Goal: Task Accomplishment & Management: Use online tool/utility

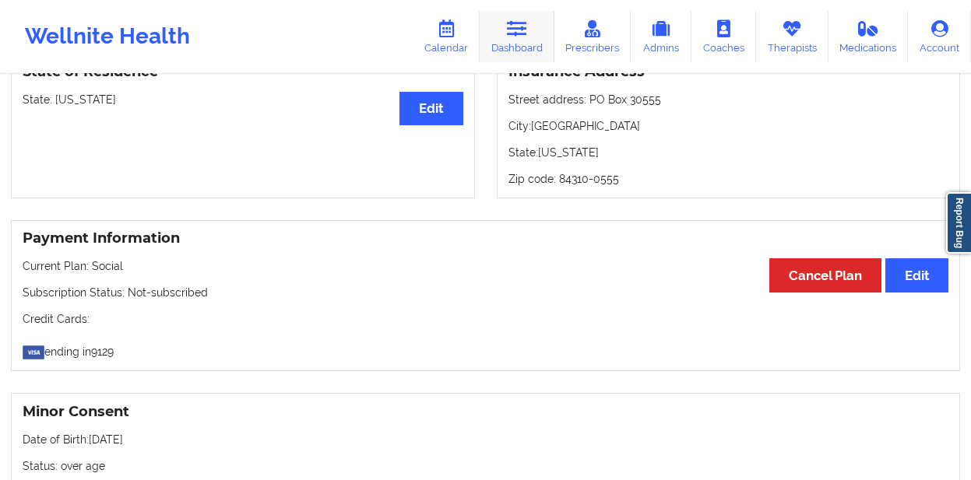
click at [526, 52] on link "Dashboard" at bounding box center [516, 36] width 75 height 51
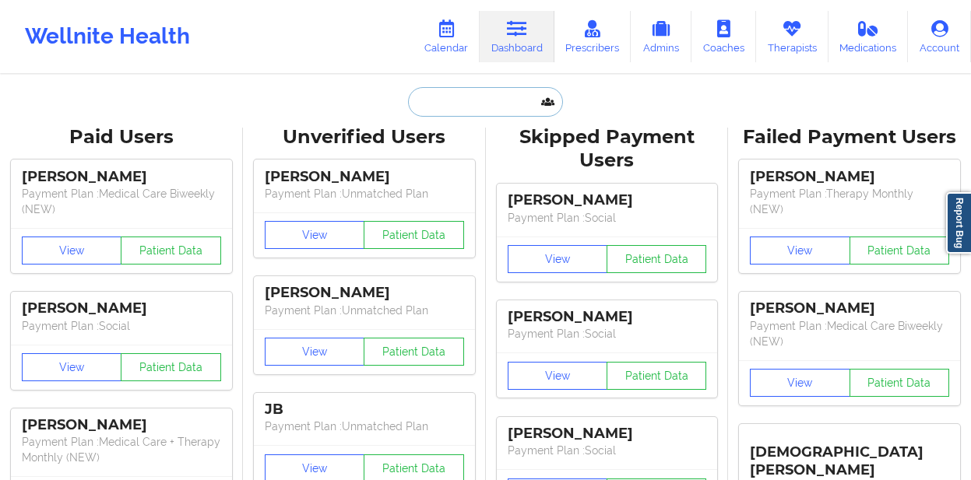
click at [426, 98] on input "text" at bounding box center [485, 102] width 154 height 30
paste input "[PERSON_NAME]"
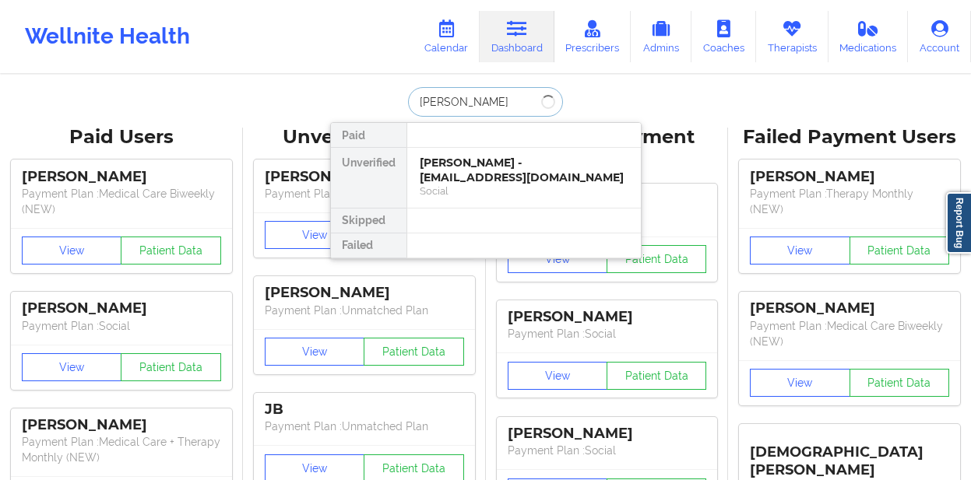
type input "[PERSON_NAME]"
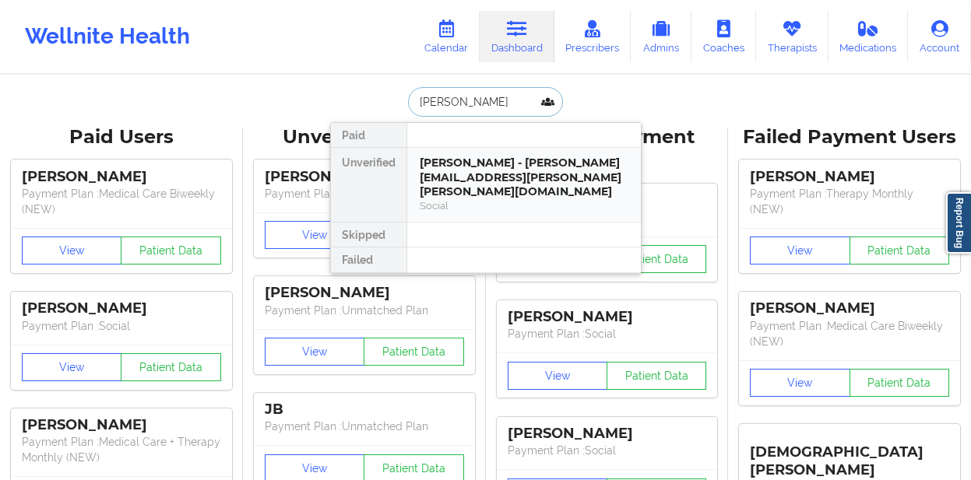
click at [461, 163] on div "[PERSON_NAME] - [PERSON_NAME][EMAIL_ADDRESS][PERSON_NAME][PERSON_NAME][DOMAIN_N…" at bounding box center [523, 178] width 209 height 44
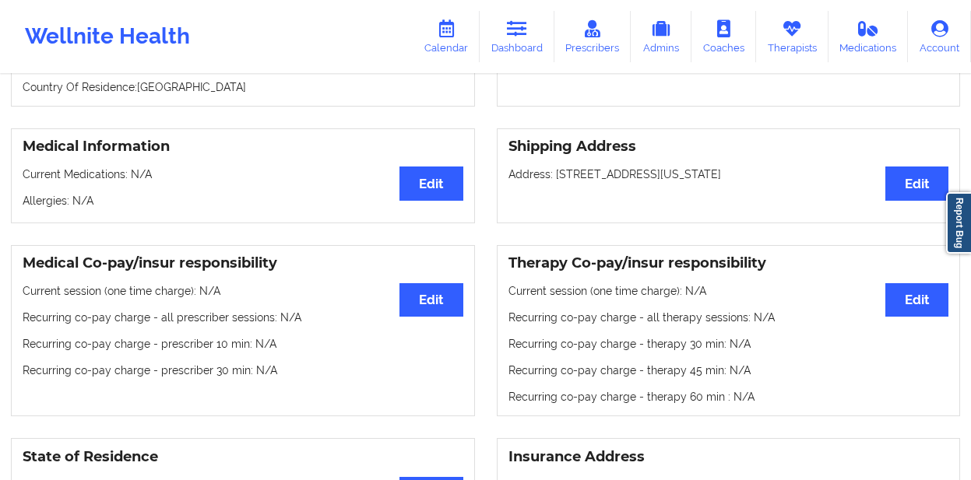
scroll to position [493, 0]
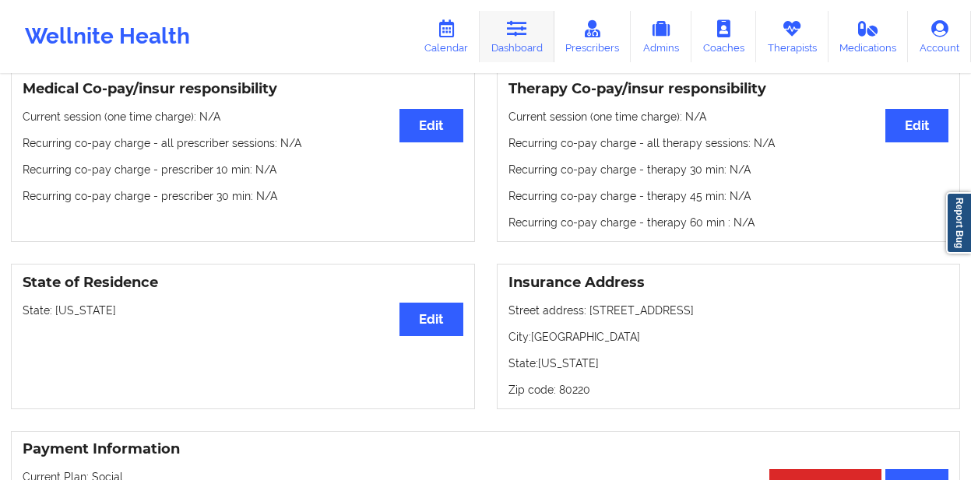
click at [505, 43] on link "Dashboard" at bounding box center [516, 36] width 75 height 51
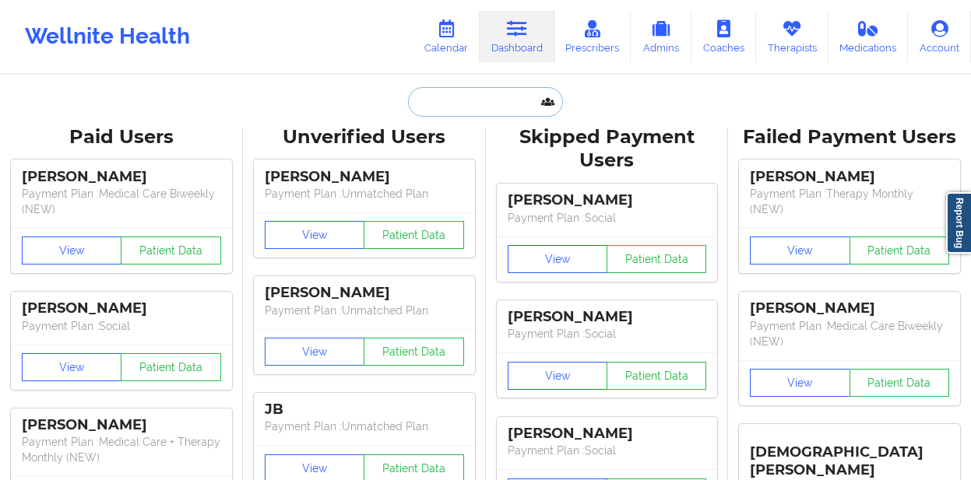
click at [444, 101] on input "text" at bounding box center [485, 102] width 154 height 30
paste input "[PERSON_NAME]"
type input "[PERSON_NAME]"
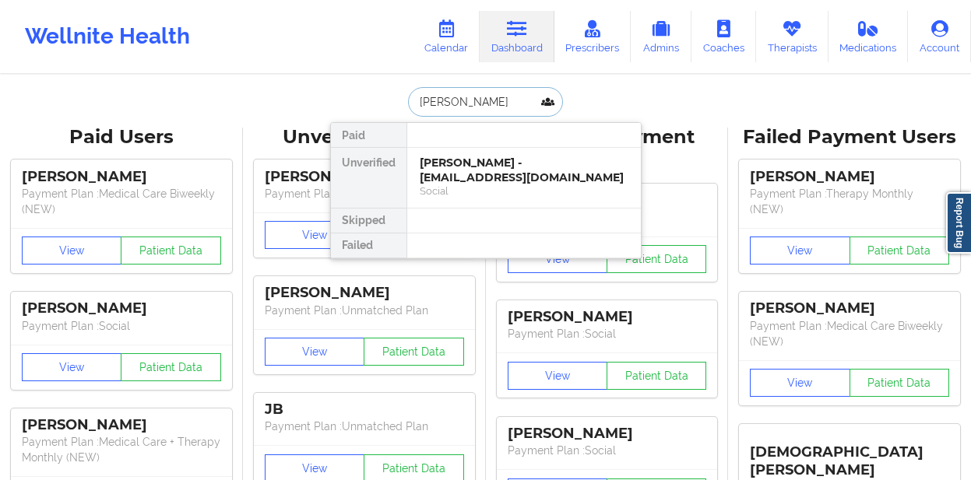
click at [435, 162] on div "[PERSON_NAME] - [EMAIL_ADDRESS][DOMAIN_NAME]" at bounding box center [523, 170] width 209 height 29
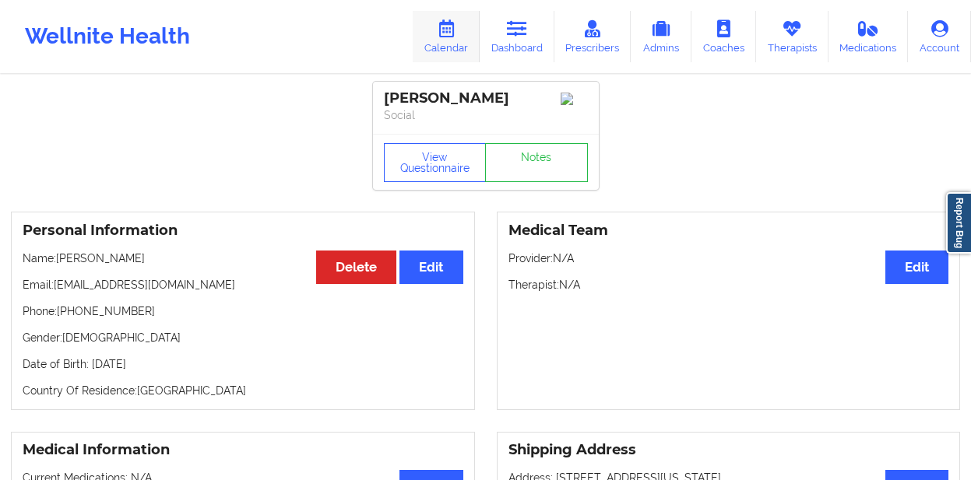
click at [439, 43] on link "Calendar" at bounding box center [445, 36] width 67 height 51
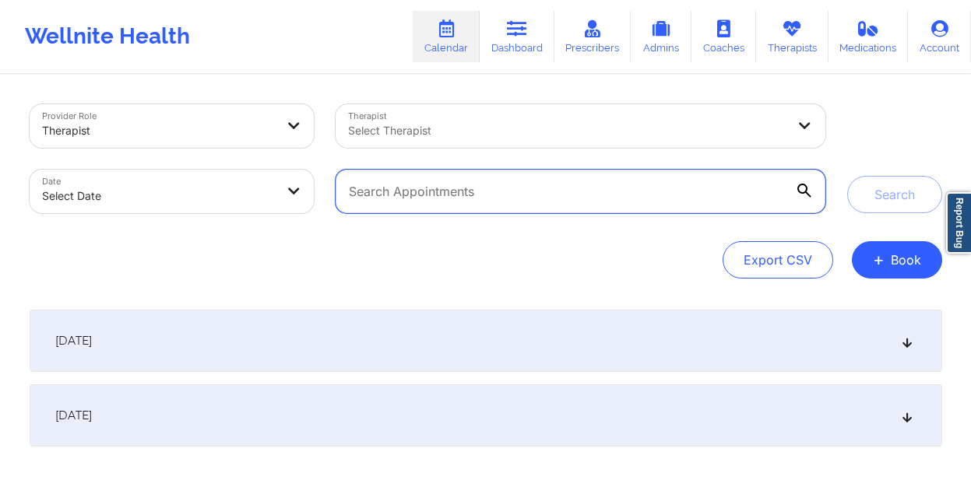
click at [493, 205] on input "text" at bounding box center [579, 192] width 489 height 44
paste input "[PERSON_NAME]"
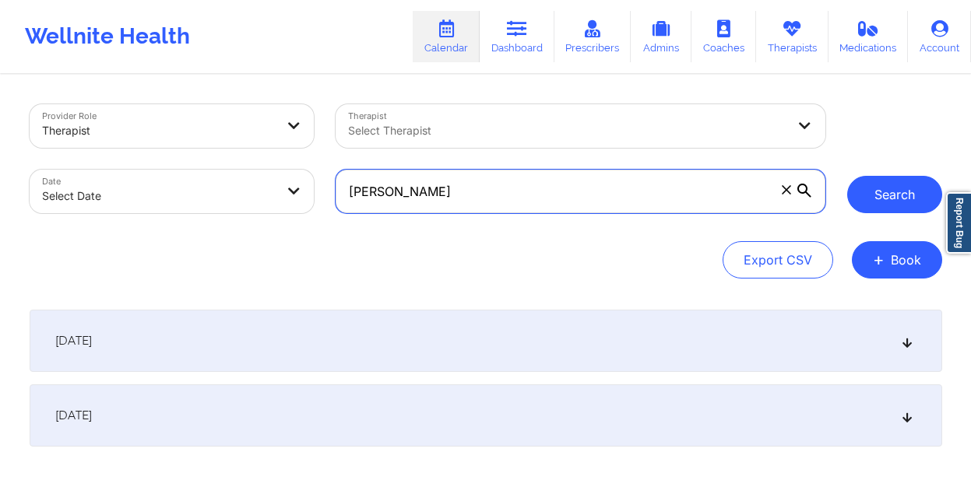
type input "[PERSON_NAME]"
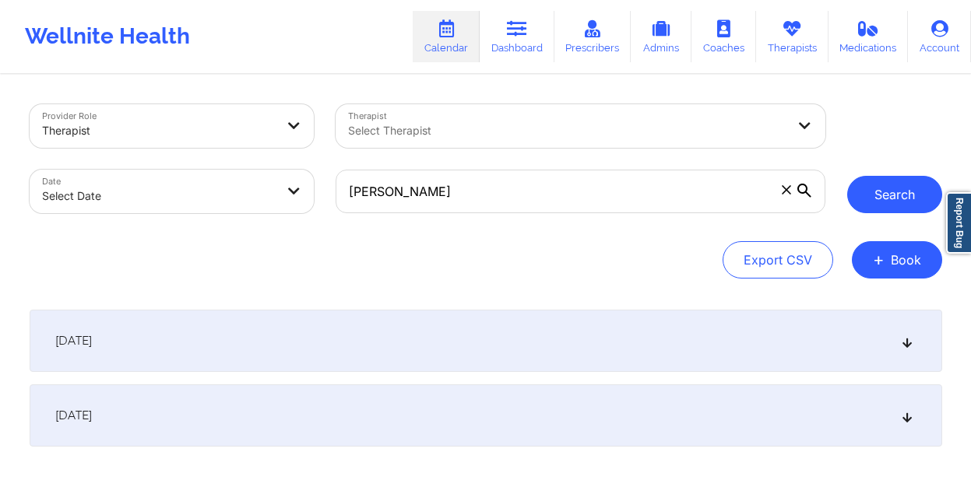
click at [872, 199] on button "Search" at bounding box center [894, 194] width 95 height 37
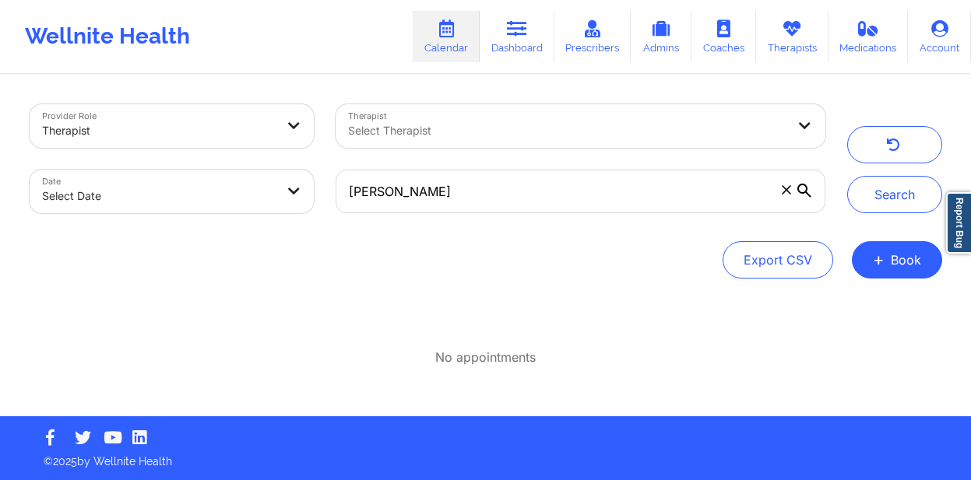
click at [806, 192] on icon at bounding box center [804, 191] width 14 height 14
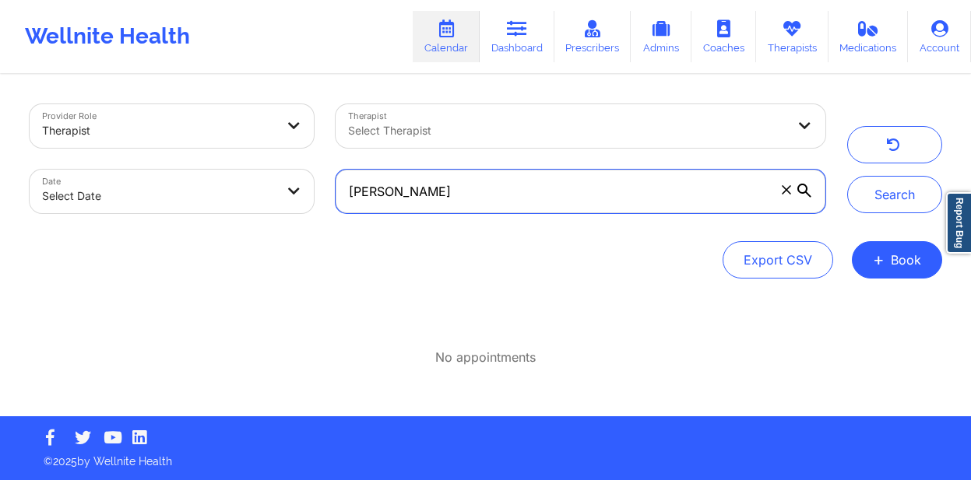
click at [806, 192] on input "[PERSON_NAME]" at bounding box center [579, 192] width 489 height 44
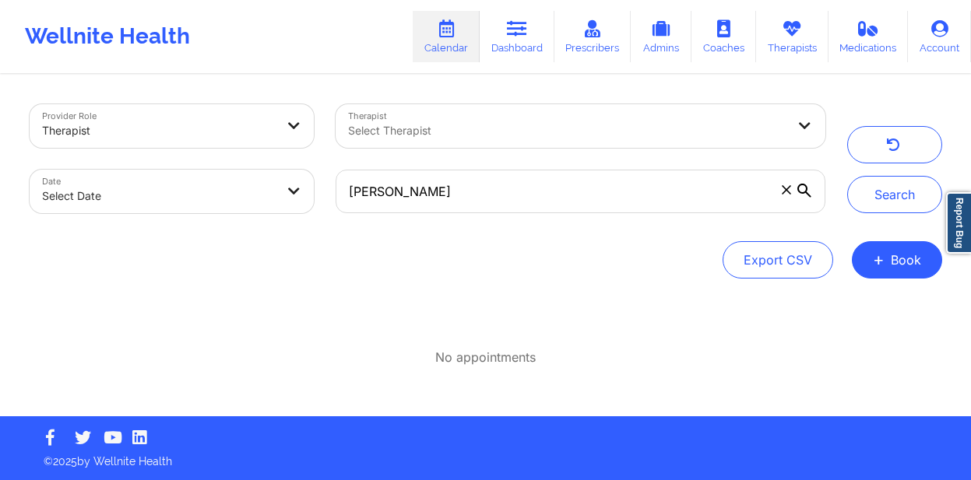
click at [714, 121] on div at bounding box center [567, 130] width 438 height 19
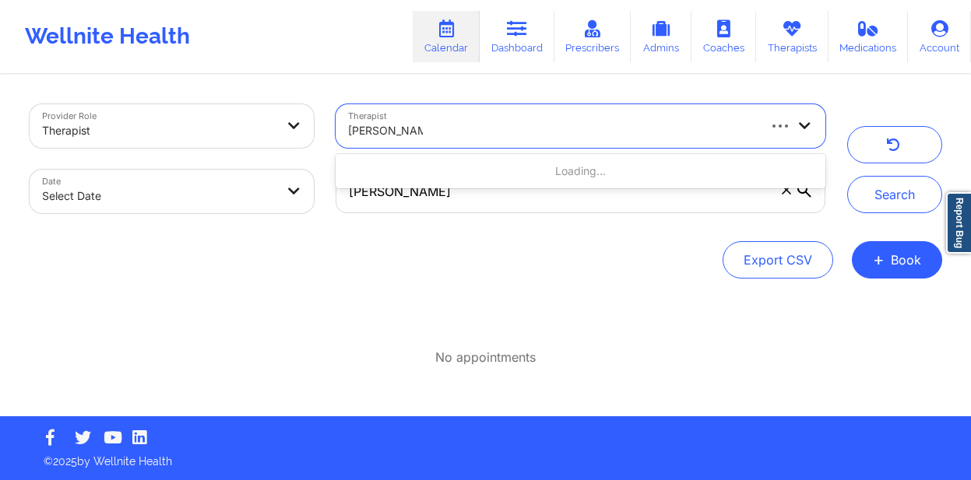
type input "[PERSON_NAME]"
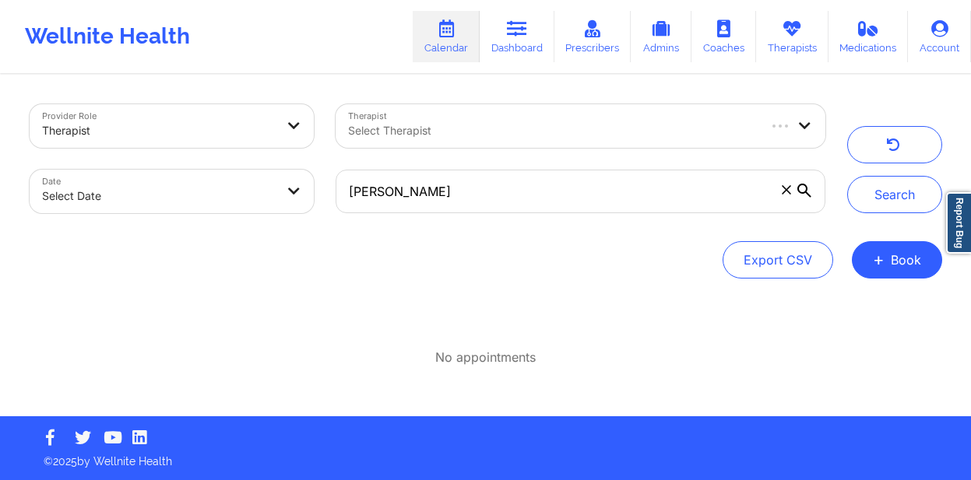
click at [781, 188] on icon at bounding box center [785, 189] width 9 height 9
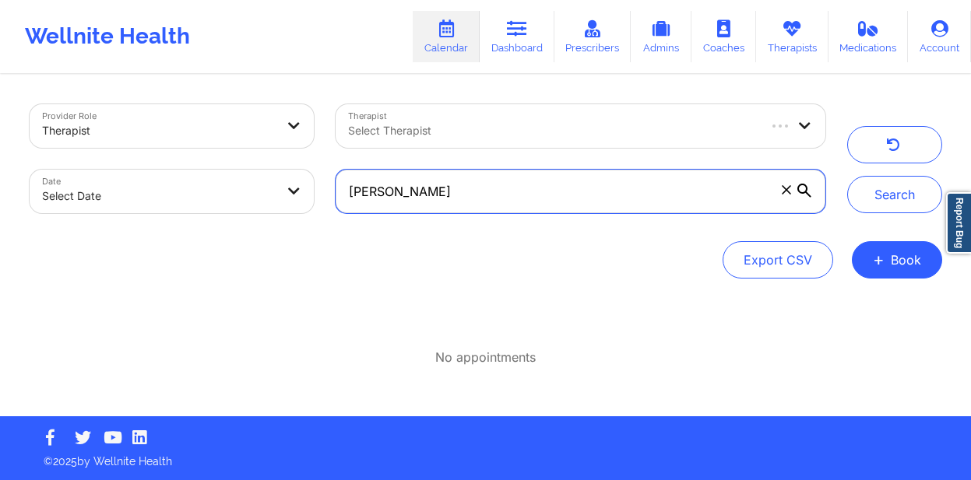
click at [781, 188] on input "[PERSON_NAME]" at bounding box center [579, 192] width 489 height 44
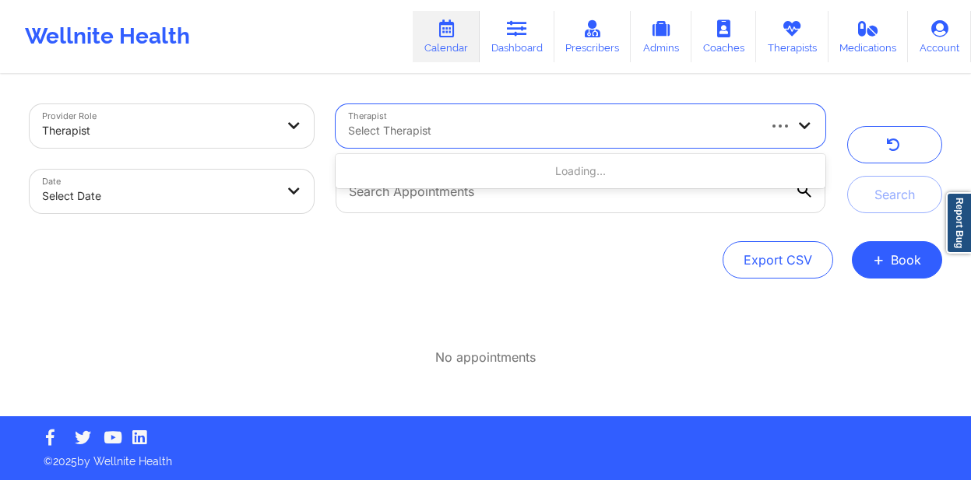
click at [711, 122] on div at bounding box center [551, 130] width 407 height 19
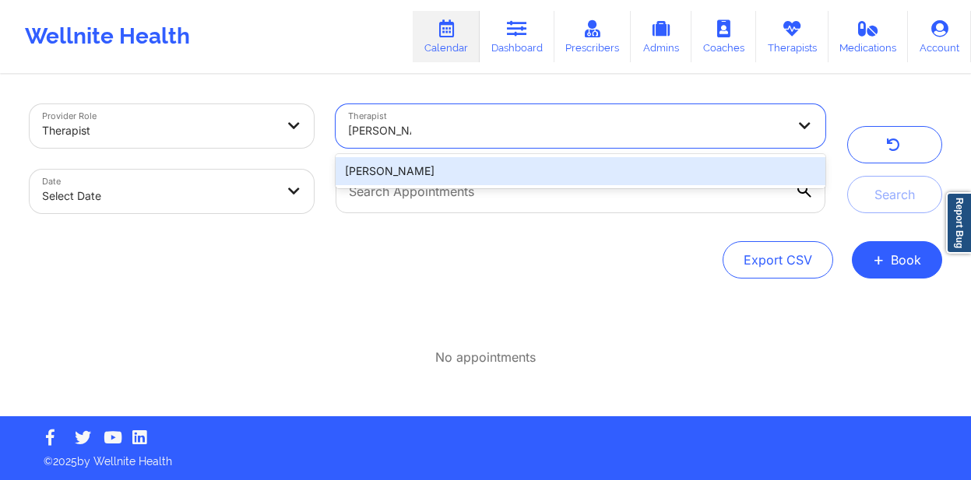
type input "[PERSON_NAME]"
click at [679, 168] on div "[PERSON_NAME]" at bounding box center [579, 171] width 489 height 28
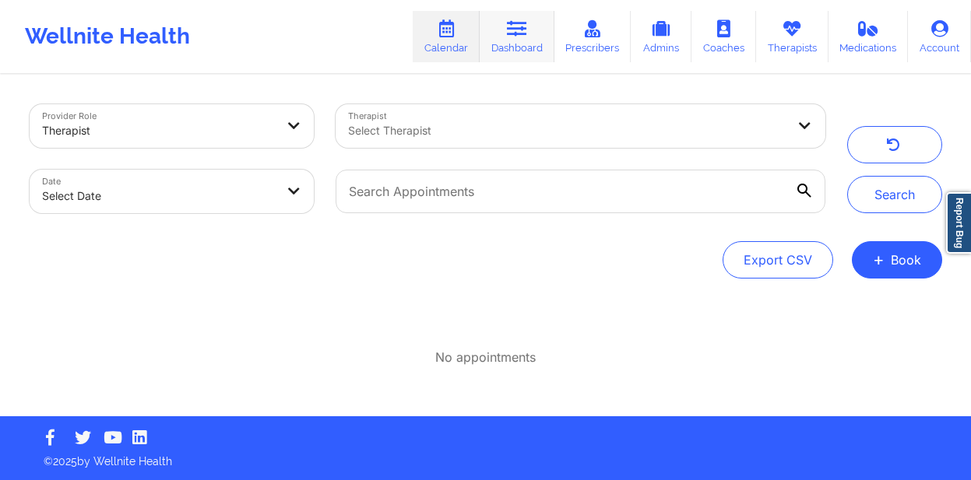
click at [497, 54] on link "Dashboard" at bounding box center [516, 36] width 75 height 51
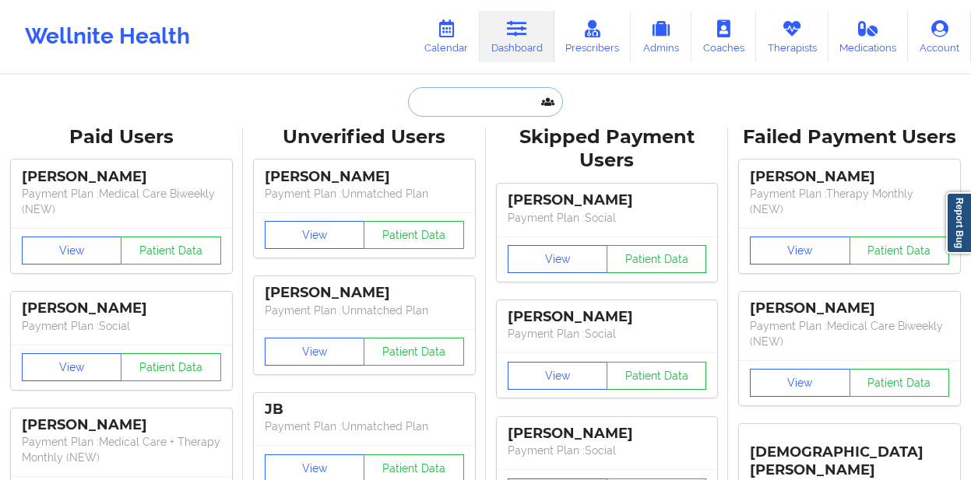
click at [449, 100] on input "text" at bounding box center [485, 102] width 154 height 30
paste input "[PERSON_NAME]"
type input "[PERSON_NAME]"
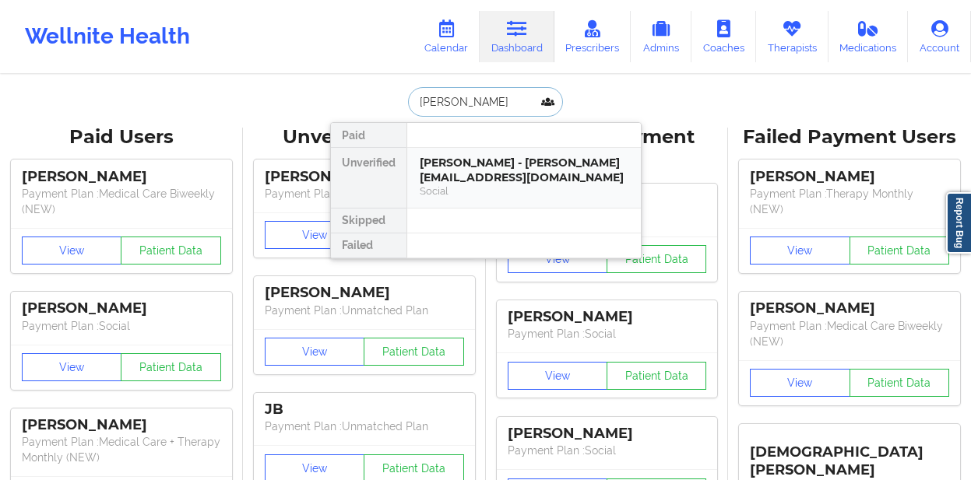
click at [518, 177] on div "[PERSON_NAME] - [PERSON_NAME][EMAIL_ADDRESS][DOMAIN_NAME]" at bounding box center [523, 170] width 209 height 29
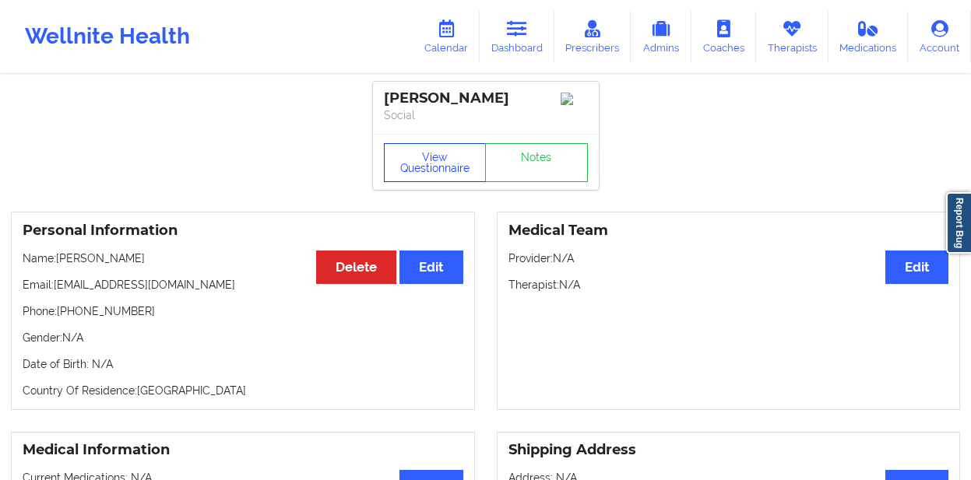
click at [401, 156] on button "View Questionnaire" at bounding box center [435, 162] width 103 height 39
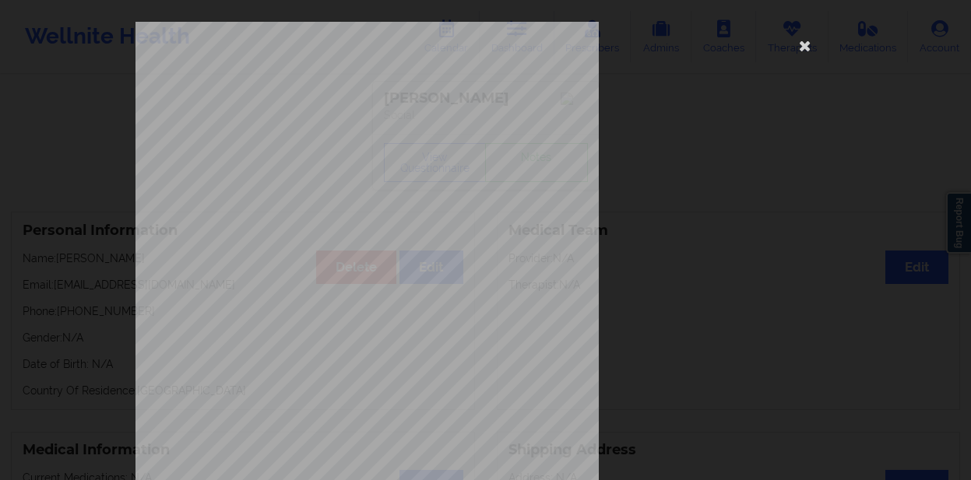
scroll to position [262, 0]
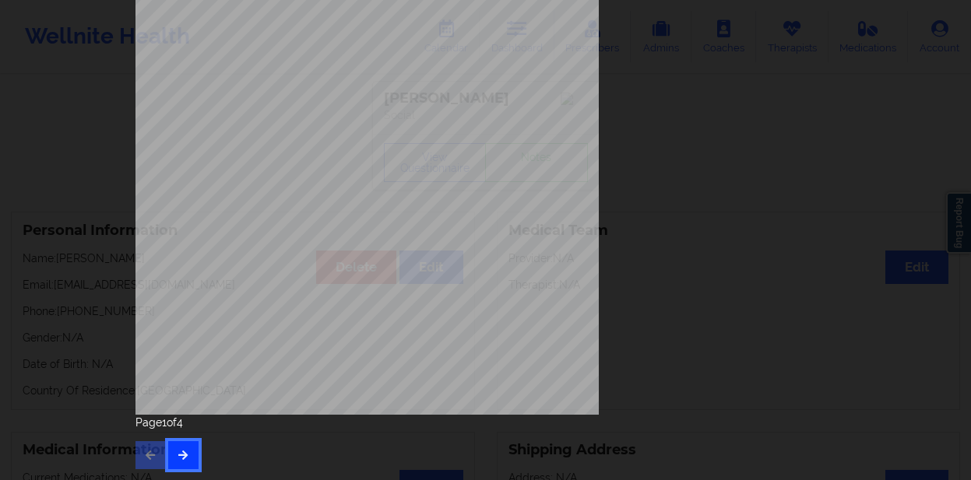
click at [183, 451] on icon "button" at bounding box center [183, 454] width 13 height 9
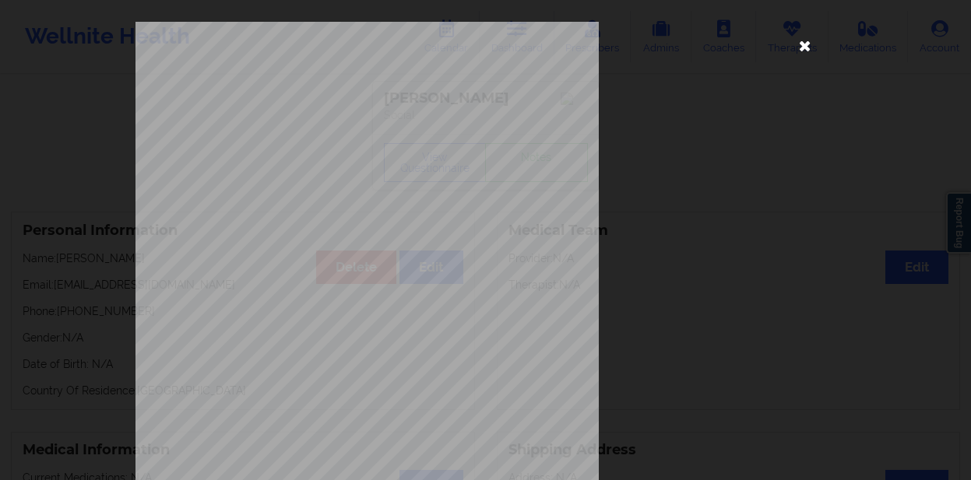
click at [792, 48] on icon at bounding box center [804, 45] width 25 height 25
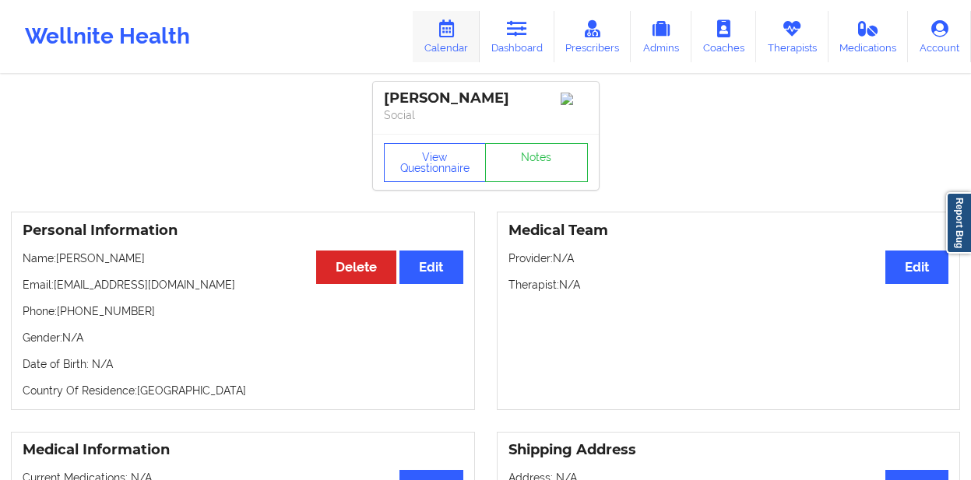
click at [449, 44] on link "Calendar" at bounding box center [445, 36] width 67 height 51
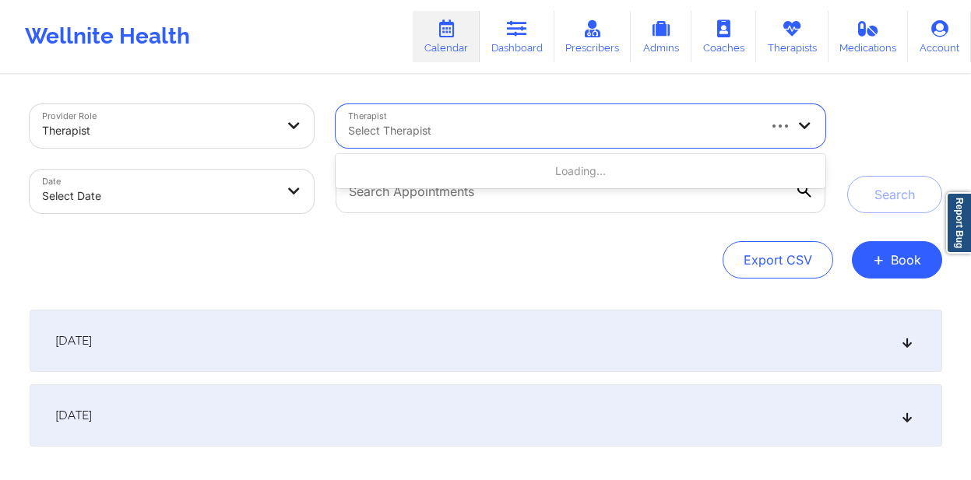
click at [455, 123] on div at bounding box center [551, 130] width 407 height 19
type input "quisha"
type input "q"
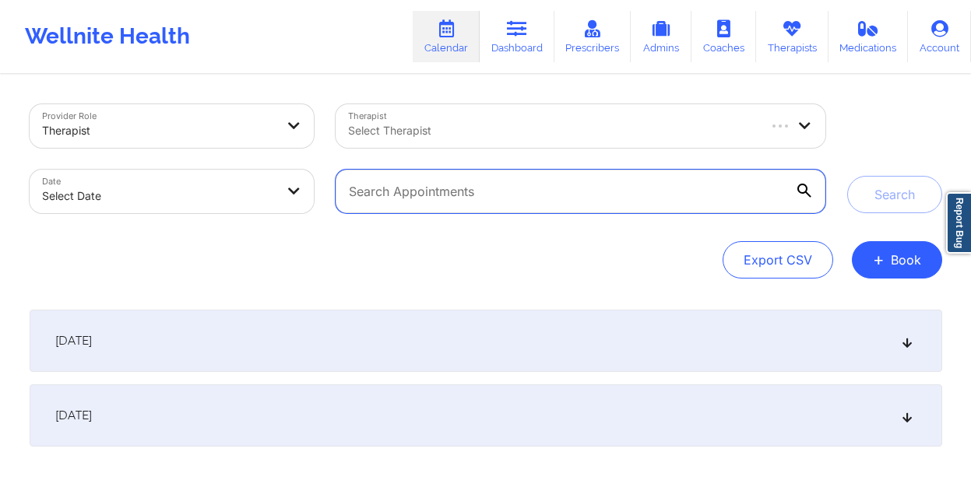
click at [506, 188] on input "text" at bounding box center [579, 192] width 489 height 44
paste input "[PERSON_NAME]"
type input "[PERSON_NAME]"
click at [847, 176] on button "Search" at bounding box center [894, 194] width 95 height 37
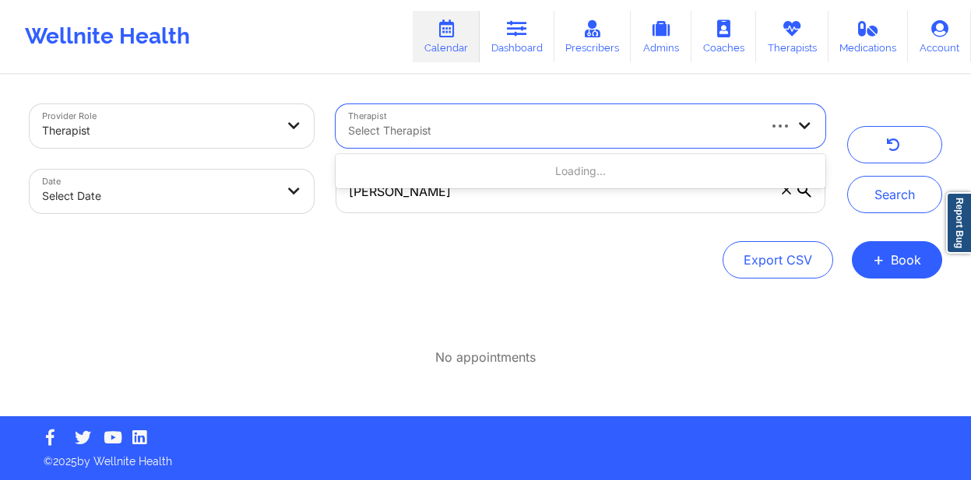
click at [474, 121] on div at bounding box center [551, 130] width 407 height 19
click at [640, 247] on div "Export CSV + Book" at bounding box center [486, 259] width 912 height 37
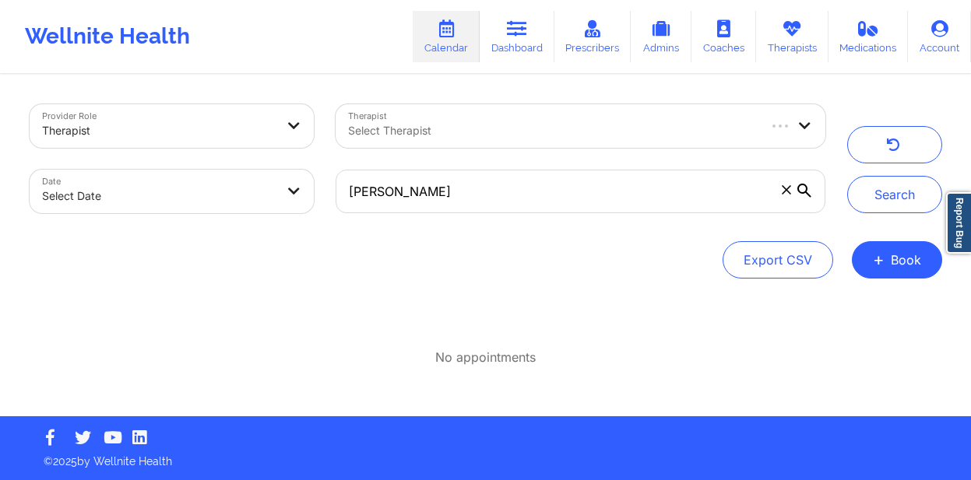
click at [801, 188] on icon at bounding box center [804, 191] width 14 height 14
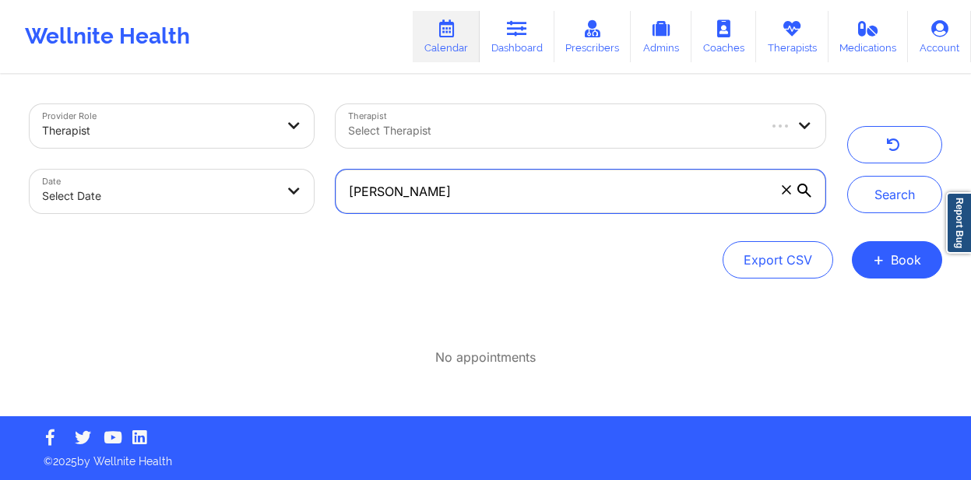
click at [801, 188] on input "[PERSON_NAME]" at bounding box center [579, 192] width 489 height 44
click at [795, 188] on input "[PERSON_NAME]" at bounding box center [579, 192] width 489 height 44
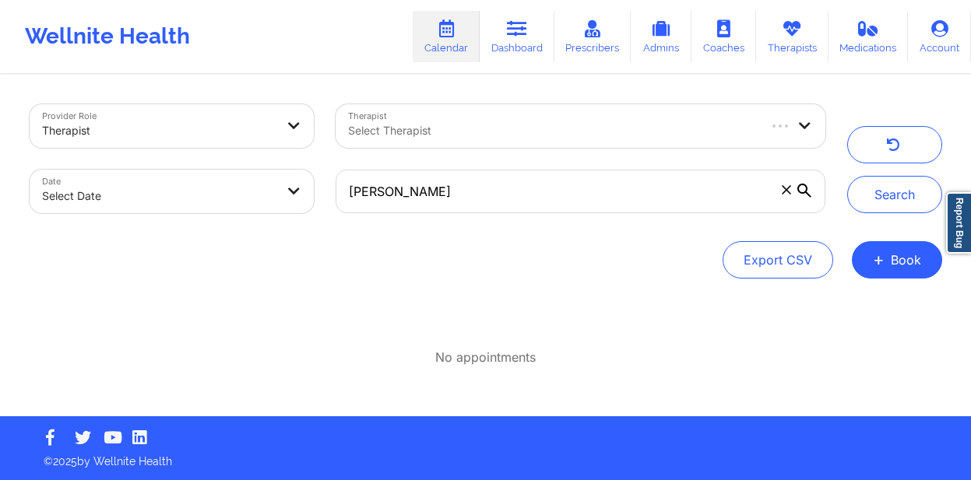
click at [786, 190] on icon at bounding box center [785, 189] width 9 height 9
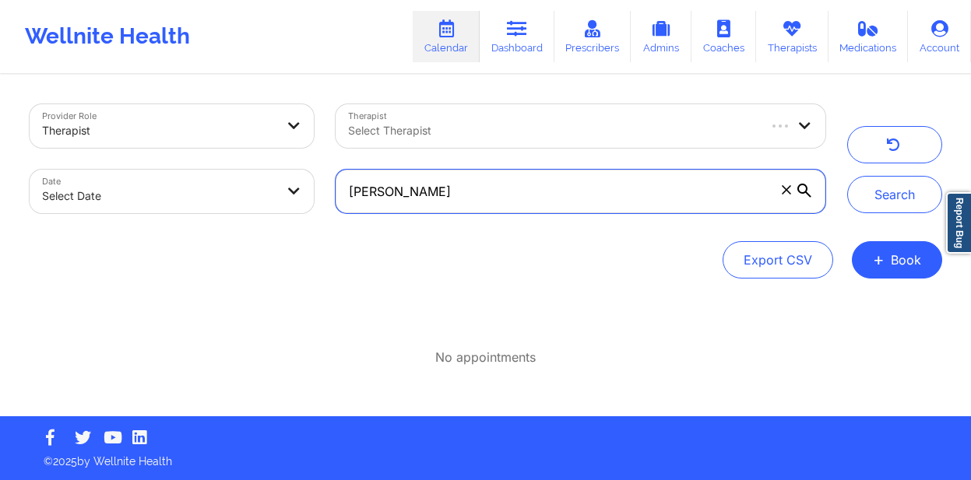
click at [786, 190] on input "[PERSON_NAME]" at bounding box center [579, 192] width 489 height 44
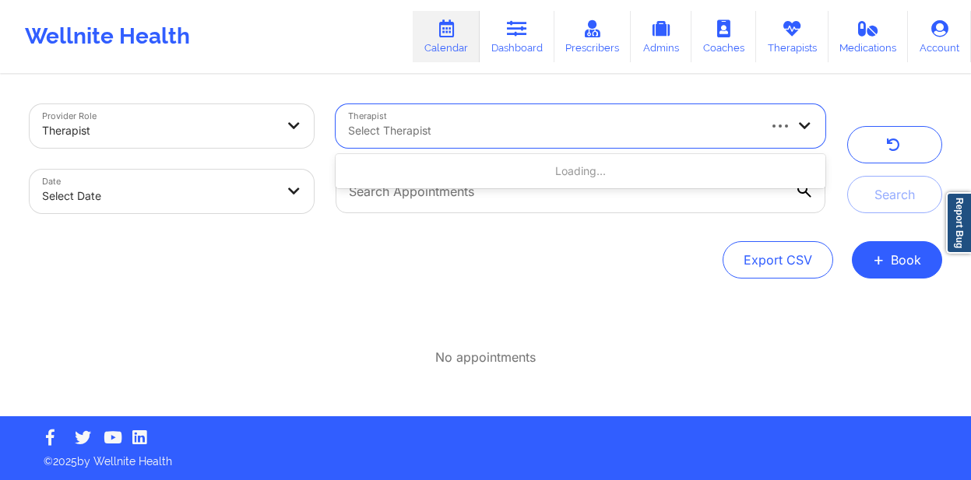
click at [683, 146] on div "Select Therapist" at bounding box center [545, 126] width 421 height 44
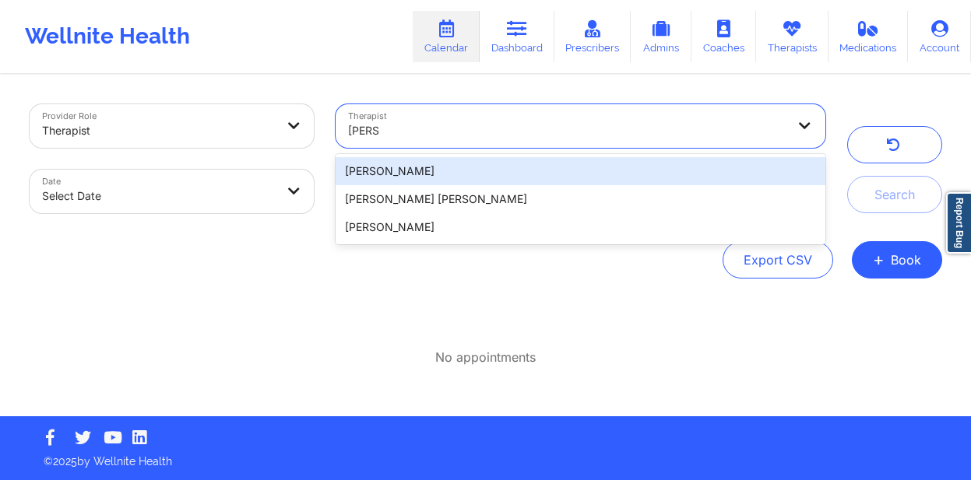
type input "quisha"
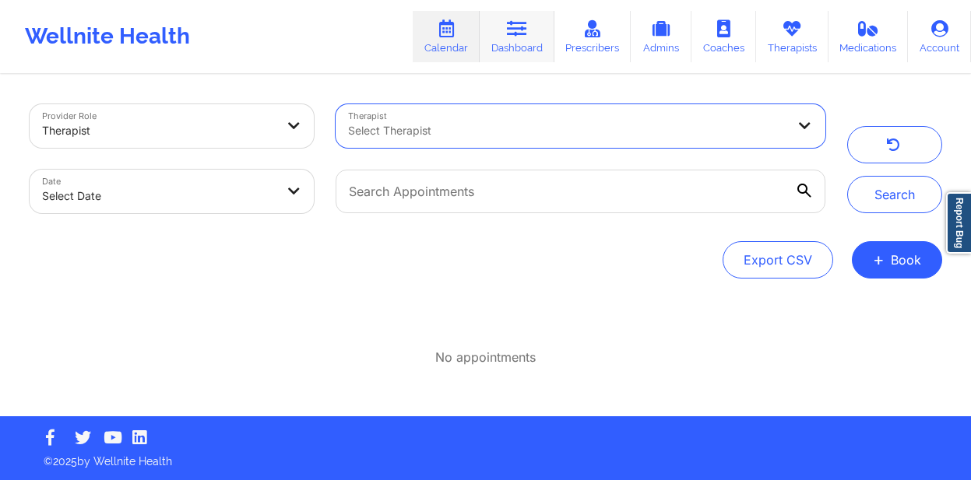
click at [507, 48] on link "Dashboard" at bounding box center [516, 36] width 75 height 51
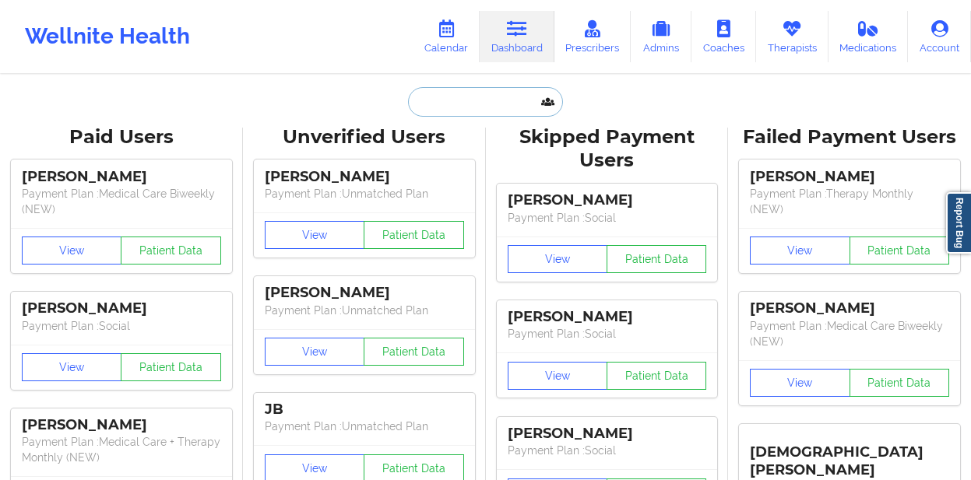
click at [434, 107] on input "text" at bounding box center [485, 102] width 154 height 30
paste input "[PERSON_NAME]"
type input "[PERSON_NAME]"
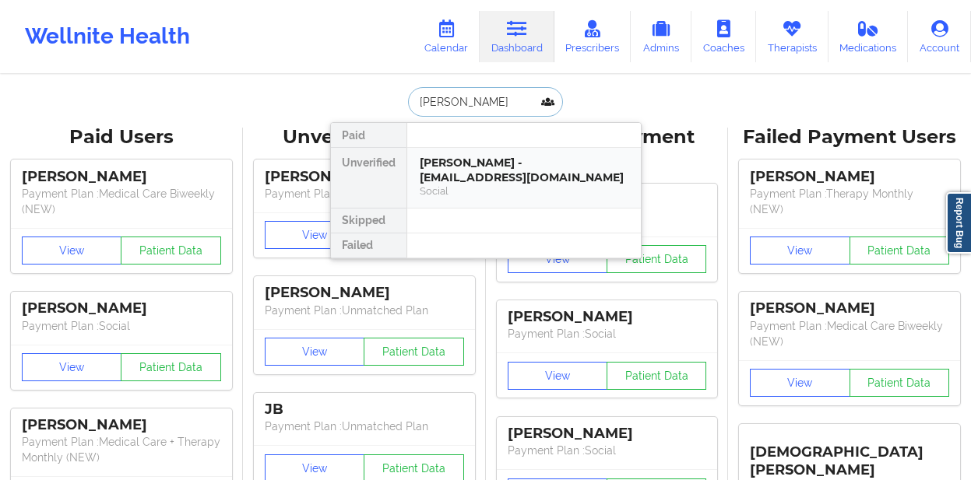
click at [448, 164] on div "[PERSON_NAME] - [EMAIL_ADDRESS][DOMAIN_NAME]" at bounding box center [523, 170] width 209 height 29
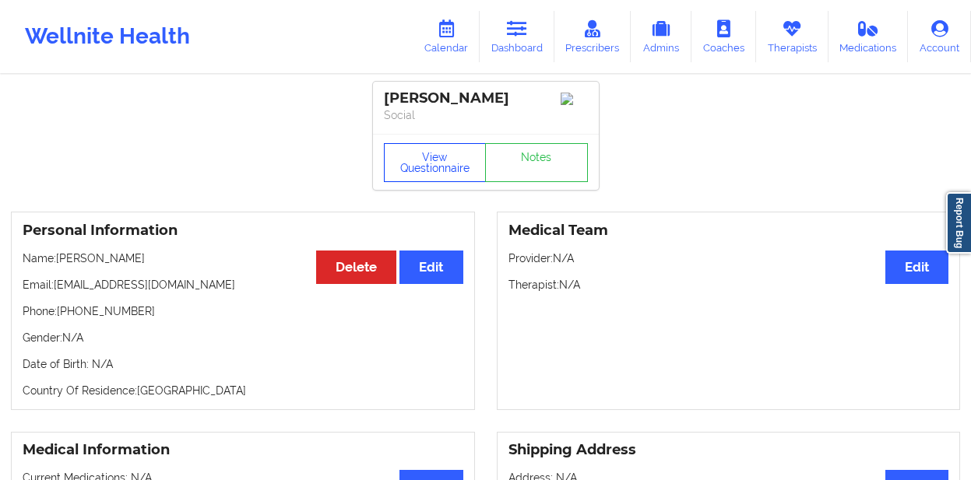
click at [426, 163] on button "View Questionnaire" at bounding box center [435, 162] width 103 height 39
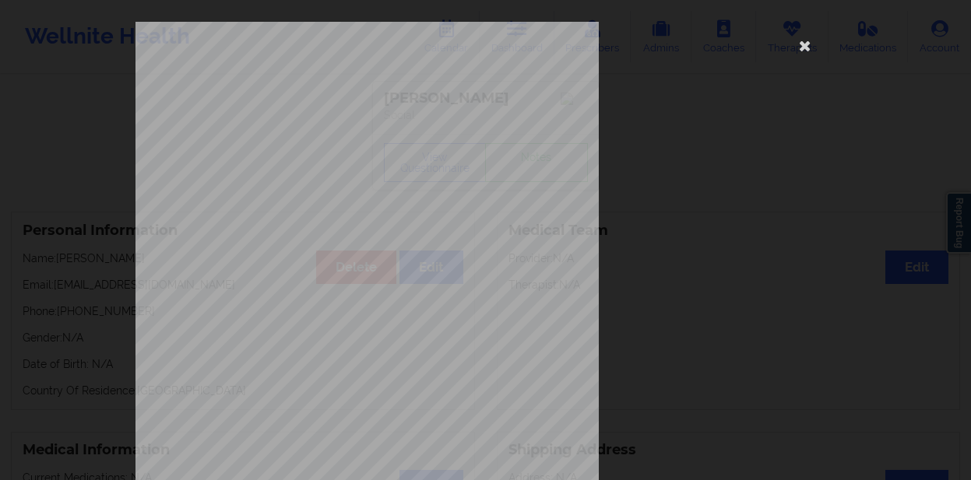
scroll to position [262, 0]
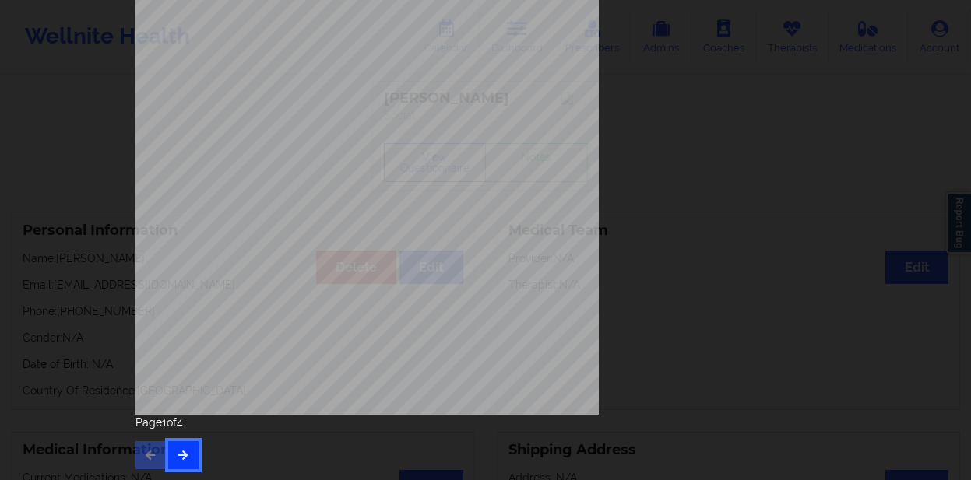
click at [191, 448] on button "button" at bounding box center [183, 455] width 30 height 28
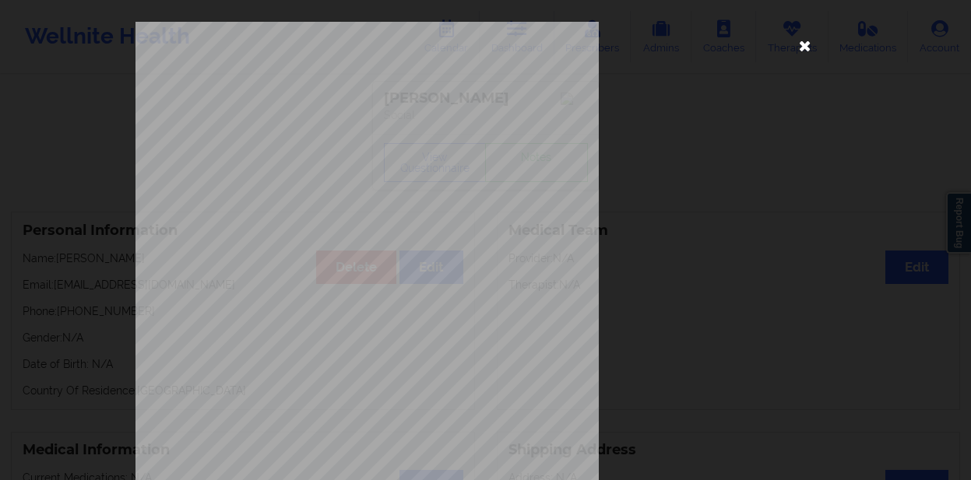
click at [795, 42] on icon at bounding box center [804, 45] width 25 height 25
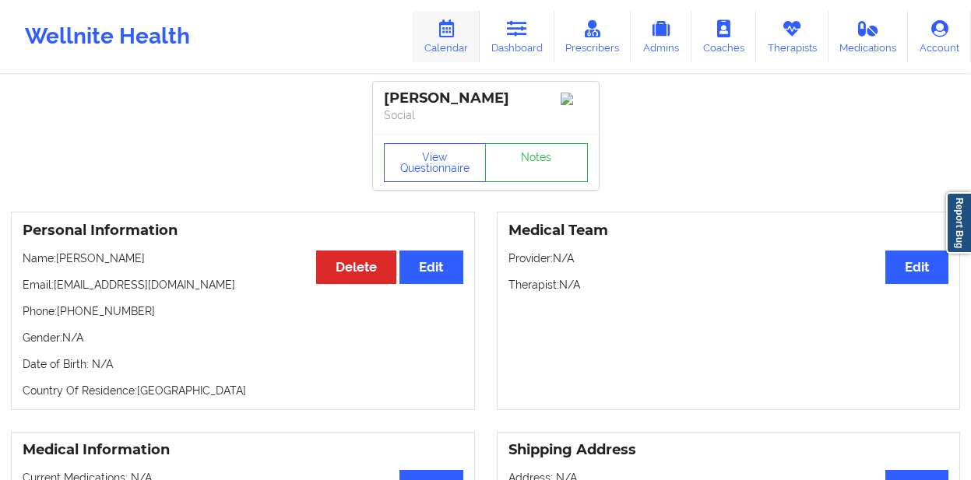
click at [437, 32] on link "Calendar" at bounding box center [445, 36] width 67 height 51
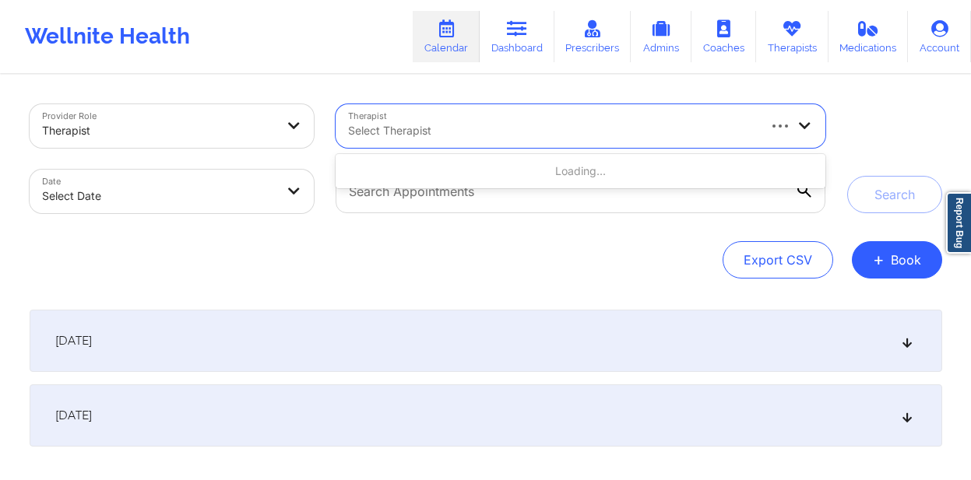
click at [423, 135] on div at bounding box center [551, 130] width 407 height 19
type input "[PERSON_NAME]"
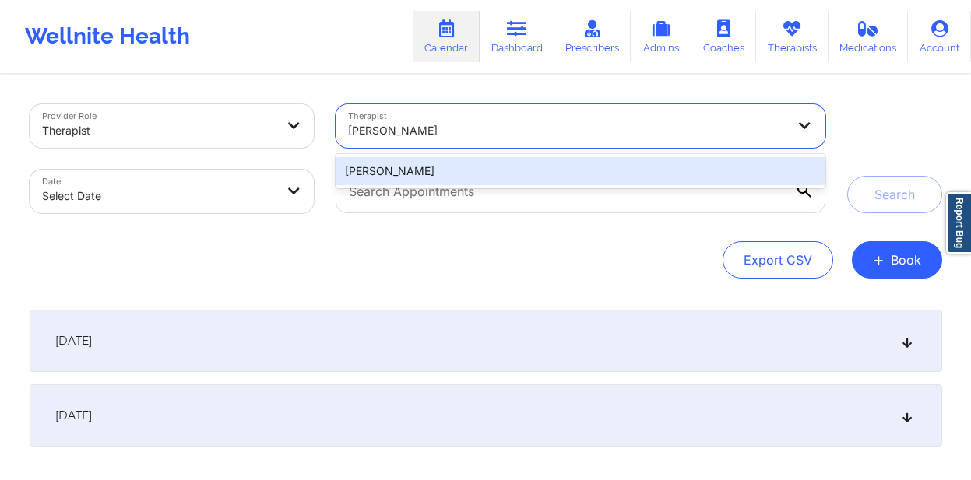
click at [513, 173] on div "[PERSON_NAME]" at bounding box center [579, 171] width 489 height 28
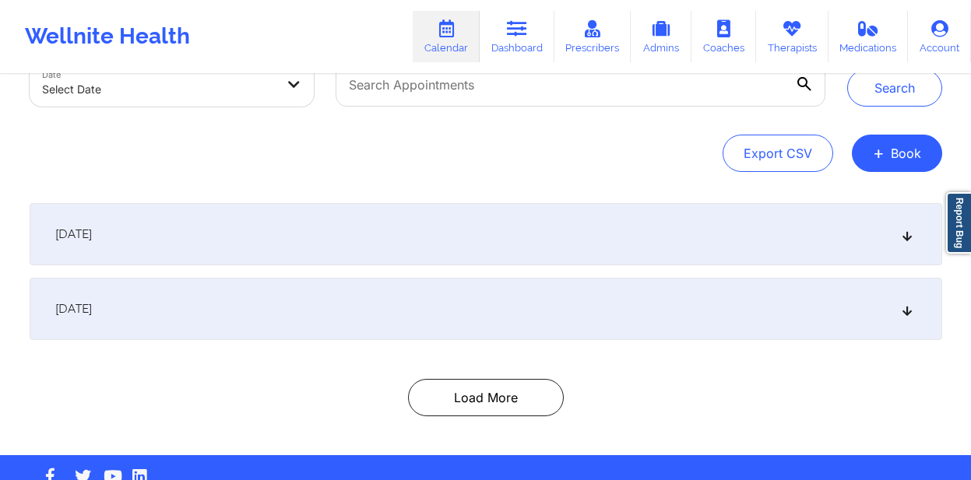
scroll to position [113, 0]
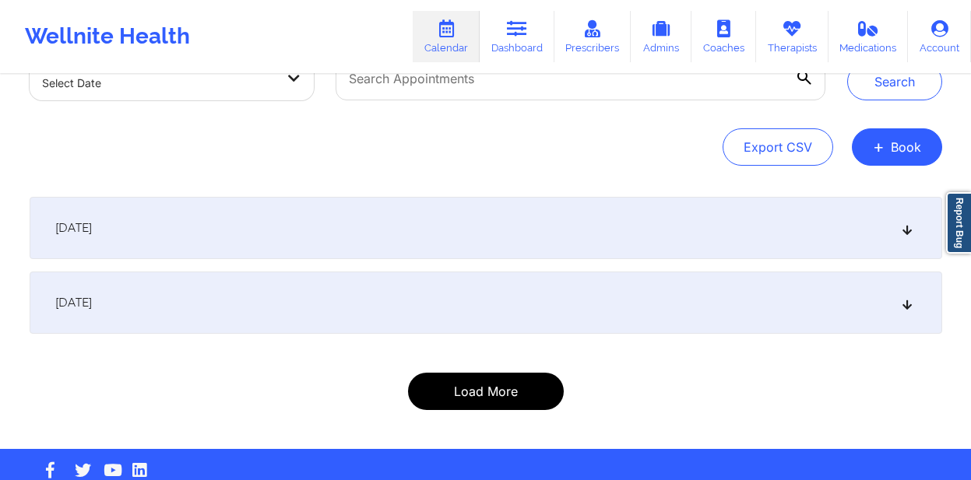
click at [521, 383] on button "Load More" at bounding box center [486, 391] width 156 height 37
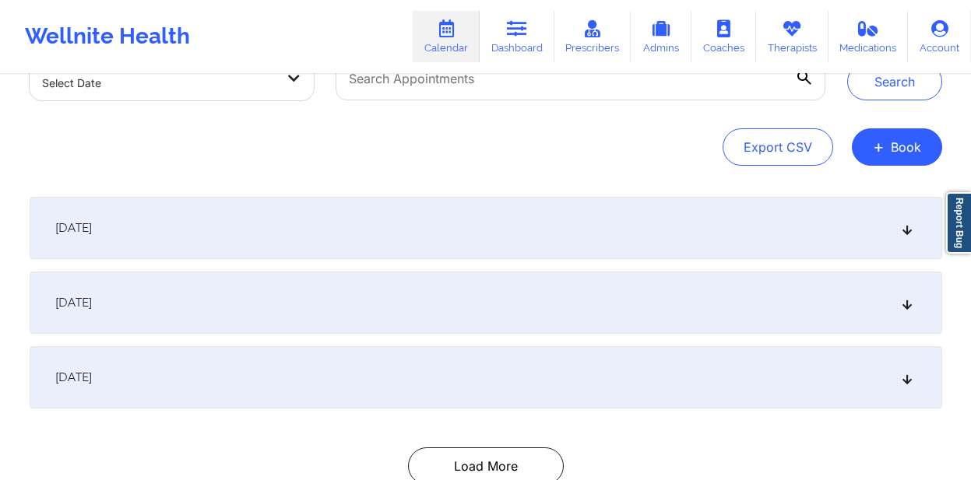
click at [908, 379] on icon at bounding box center [906, 377] width 13 height 11
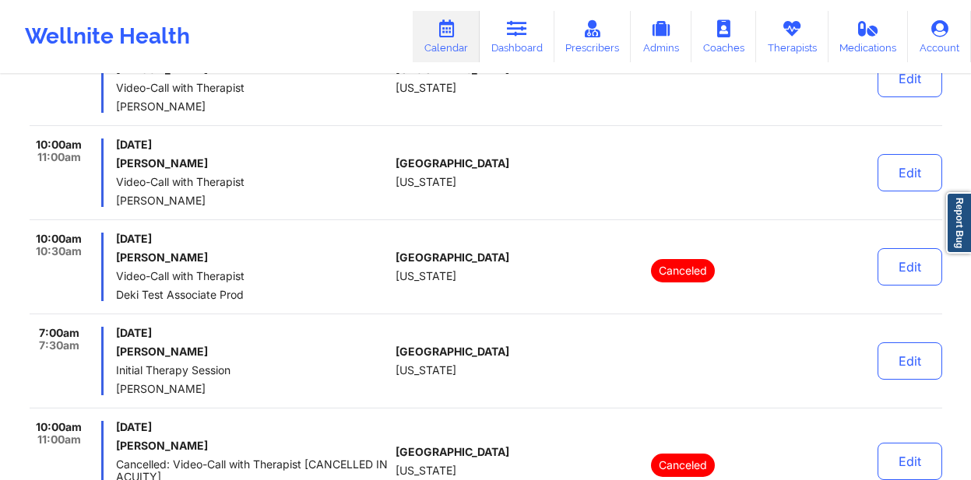
scroll to position [7204, 0]
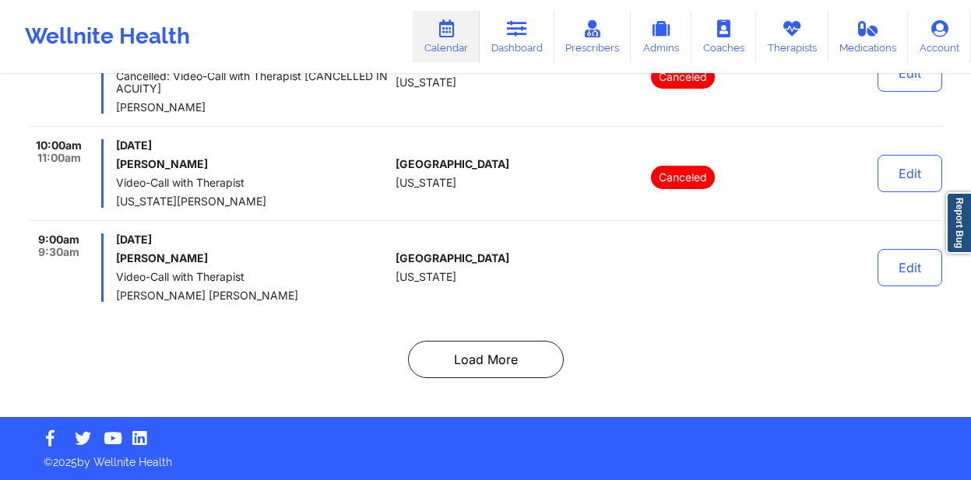
click at [518, 353] on button "Load More" at bounding box center [486, 359] width 156 height 37
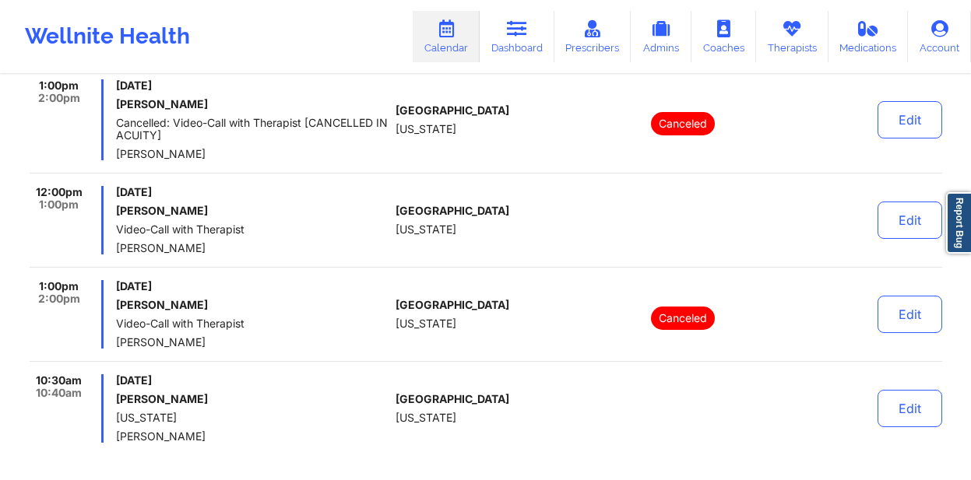
scroll to position [10146, 0]
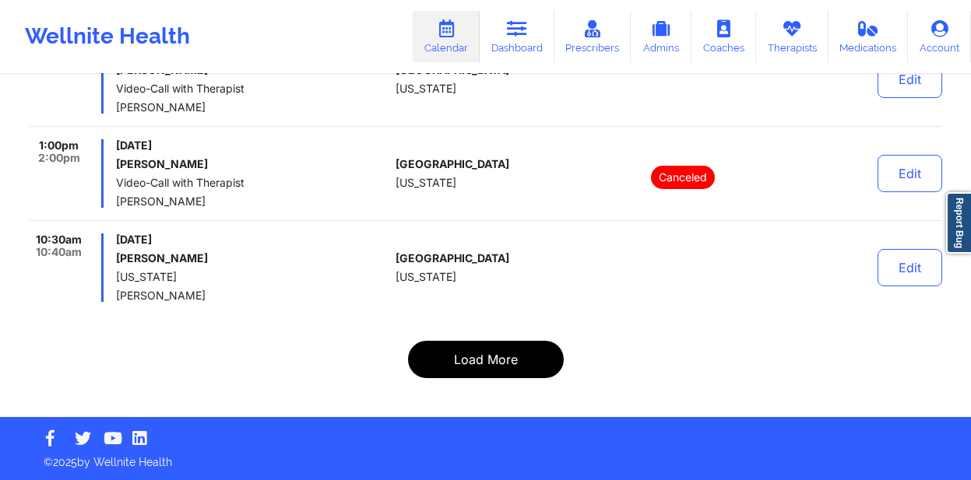
click at [511, 353] on button "Load More" at bounding box center [486, 359] width 156 height 37
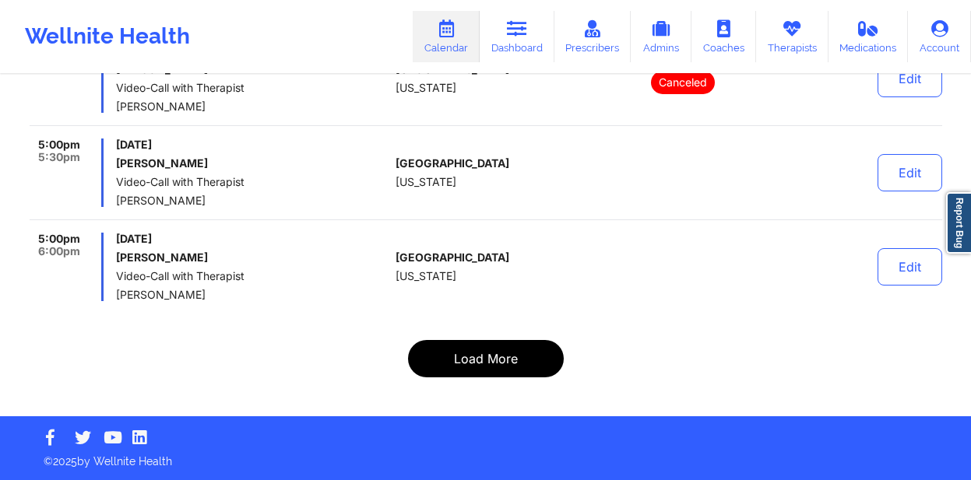
scroll to position [10059, 0]
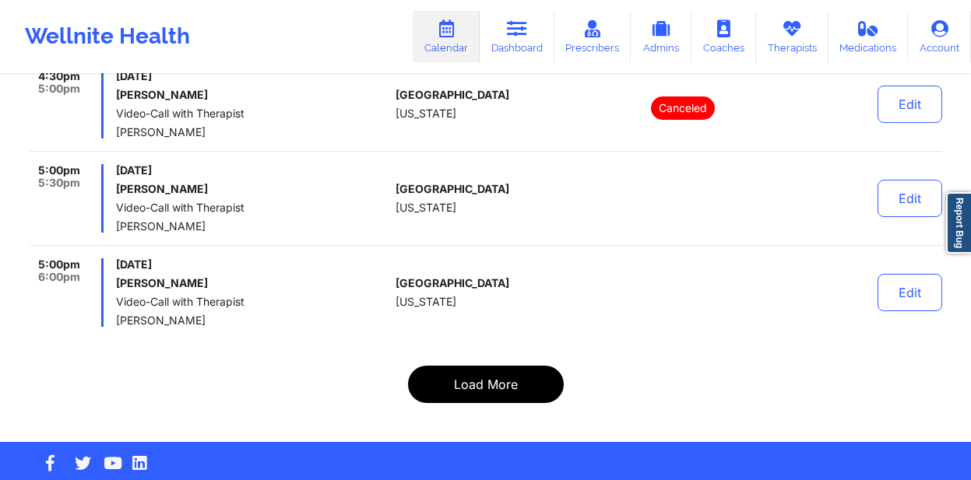
click at [511, 366] on button "Load More" at bounding box center [486, 384] width 156 height 37
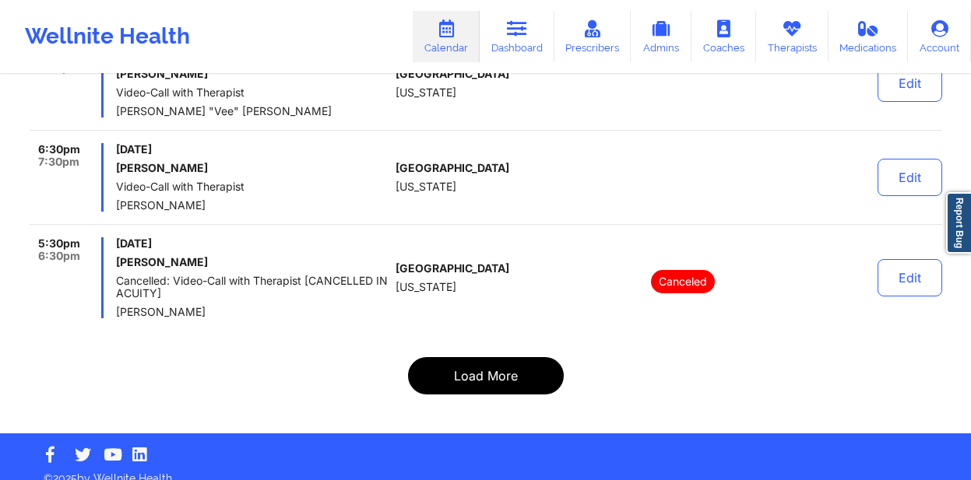
scroll to position [10108, 0]
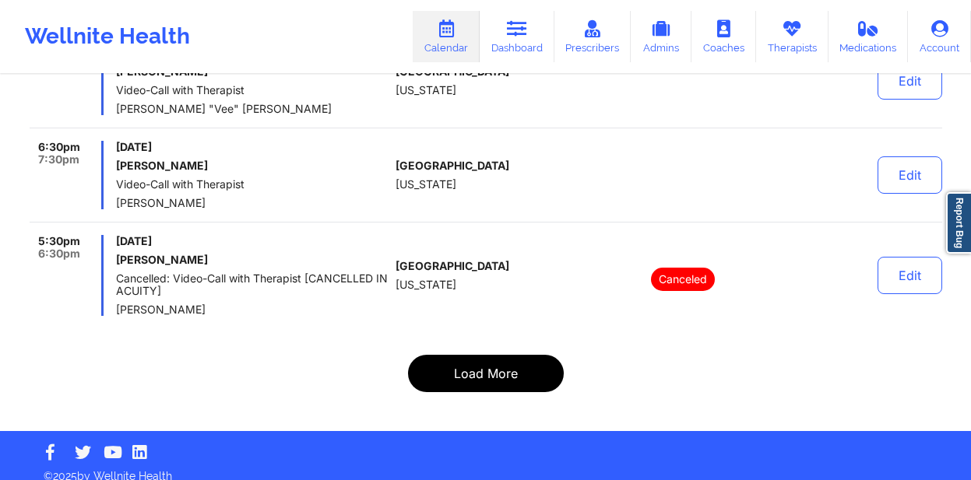
click at [507, 367] on button "Load More" at bounding box center [486, 373] width 156 height 37
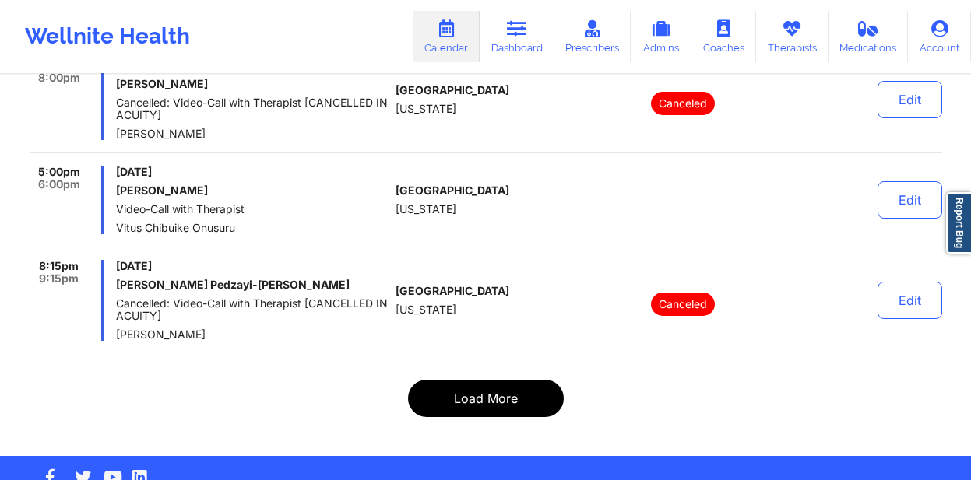
scroll to position [10146, 0]
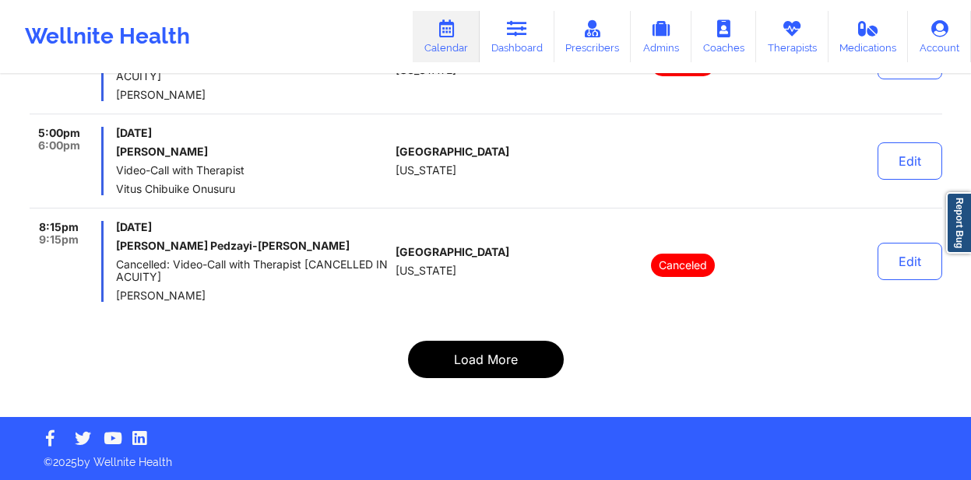
click at [507, 368] on button "Load More" at bounding box center [486, 359] width 156 height 37
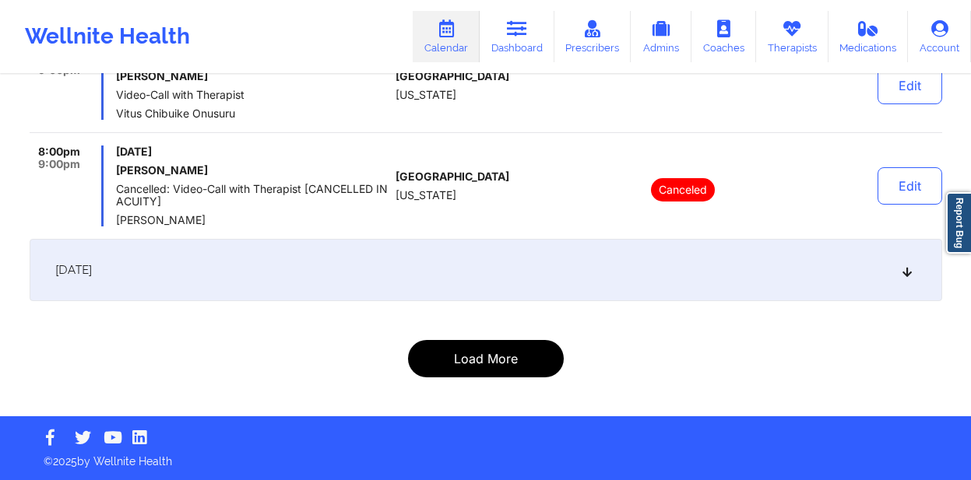
scroll to position [2735, 0]
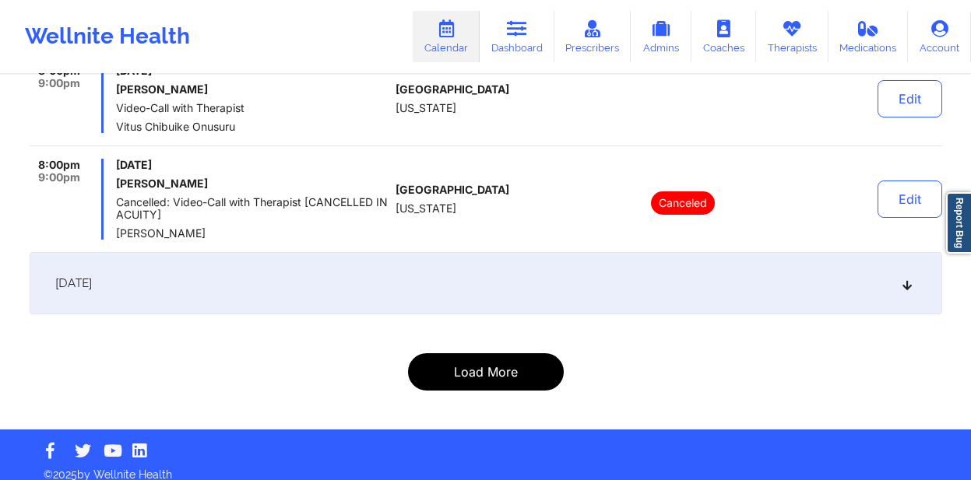
click at [507, 367] on button "Load More" at bounding box center [486, 371] width 156 height 37
click at [453, 353] on button "Load More" at bounding box center [486, 371] width 156 height 37
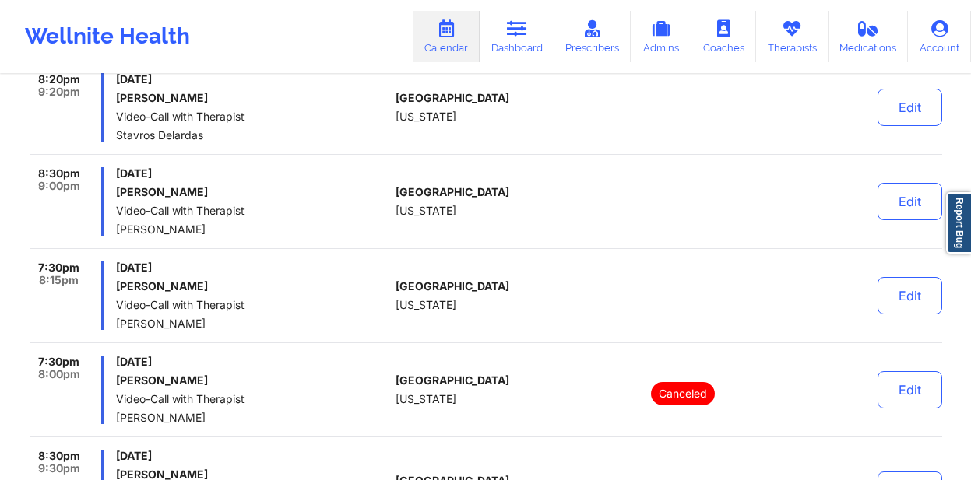
scroll to position [0, 0]
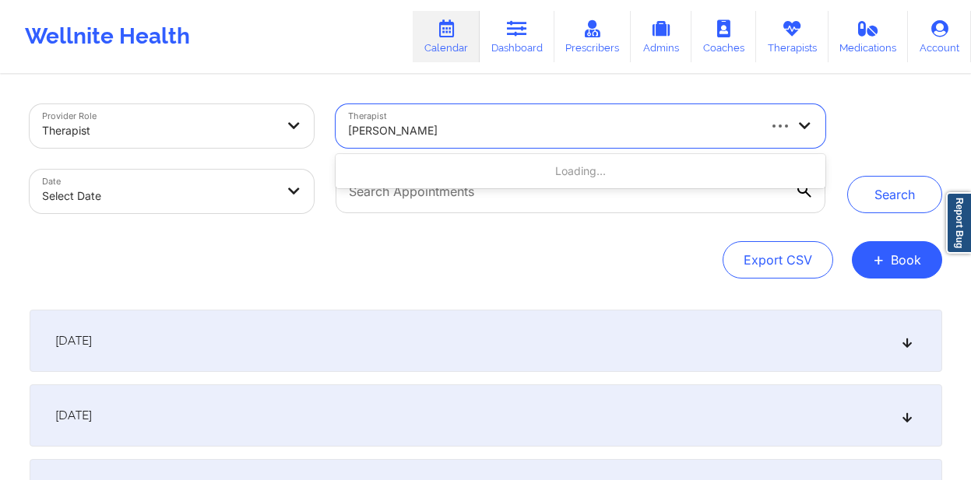
click at [785, 123] on div "[PERSON_NAME]" at bounding box center [579, 126] width 489 height 44
click at [721, 122] on div at bounding box center [551, 130] width 407 height 19
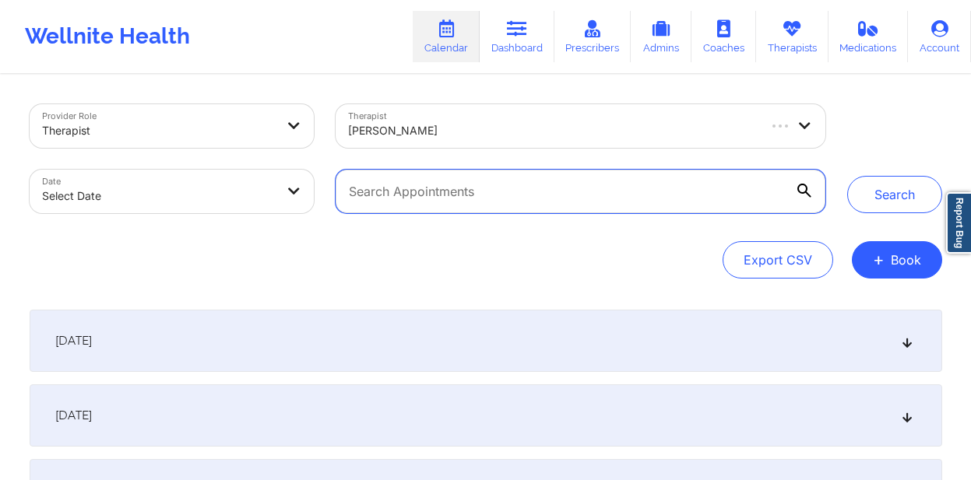
click at [600, 178] on input "text" at bounding box center [579, 192] width 489 height 44
type input "[PERSON_NAME]"
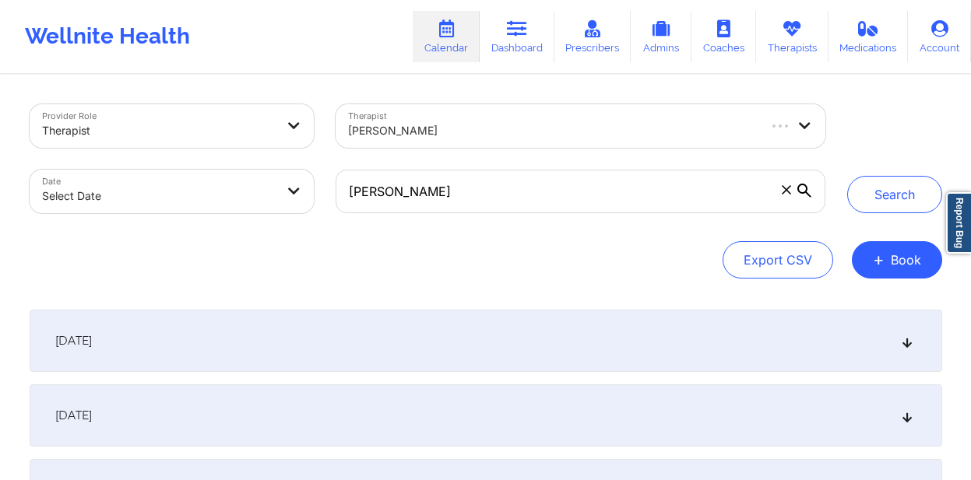
click at [653, 132] on div at bounding box center [551, 130] width 407 height 19
click at [427, 273] on div "Export CSV + Book" at bounding box center [486, 259] width 912 height 37
click at [800, 190] on icon at bounding box center [804, 191] width 14 height 14
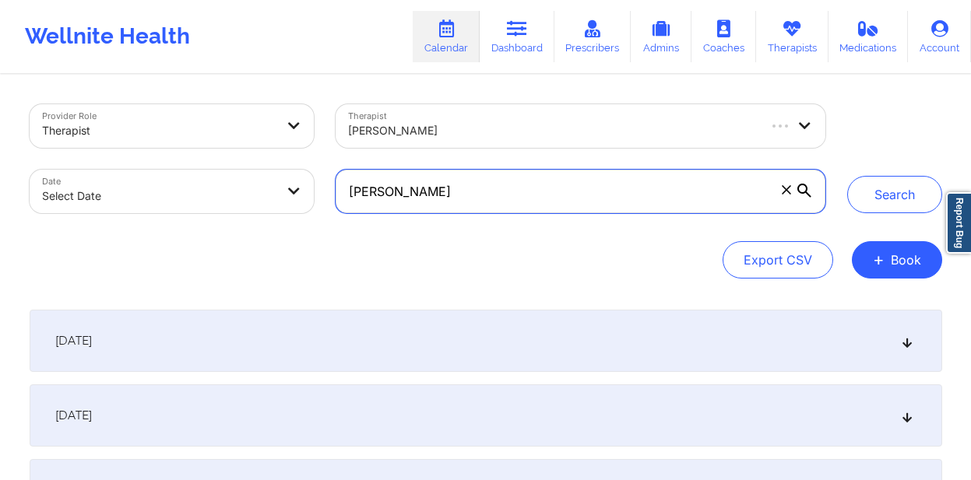
click at [800, 190] on input "[PERSON_NAME]" at bounding box center [579, 192] width 489 height 44
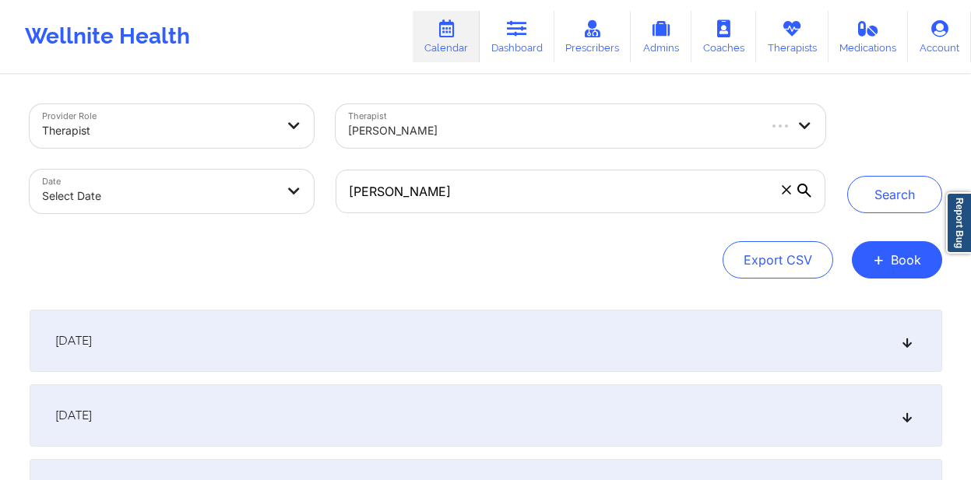
click at [800, 190] on icon at bounding box center [804, 191] width 14 height 14
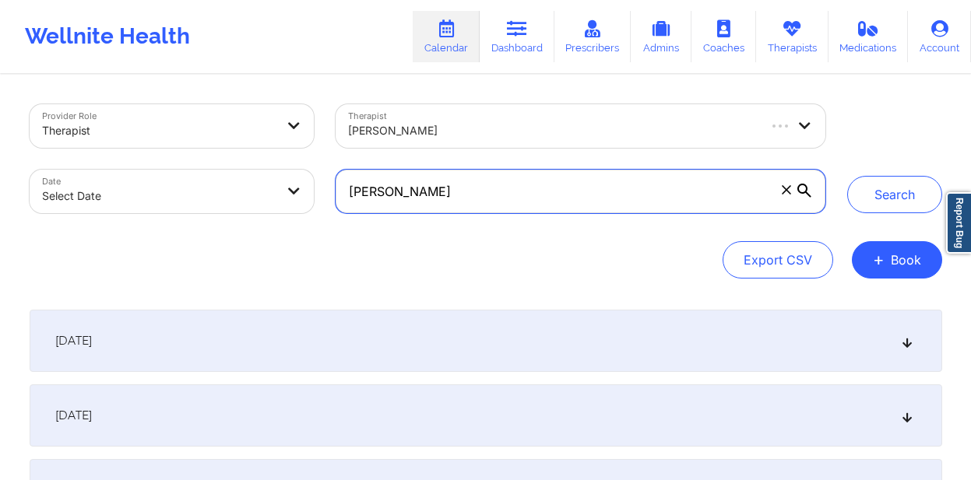
click at [800, 190] on input "[PERSON_NAME]" at bounding box center [579, 192] width 489 height 44
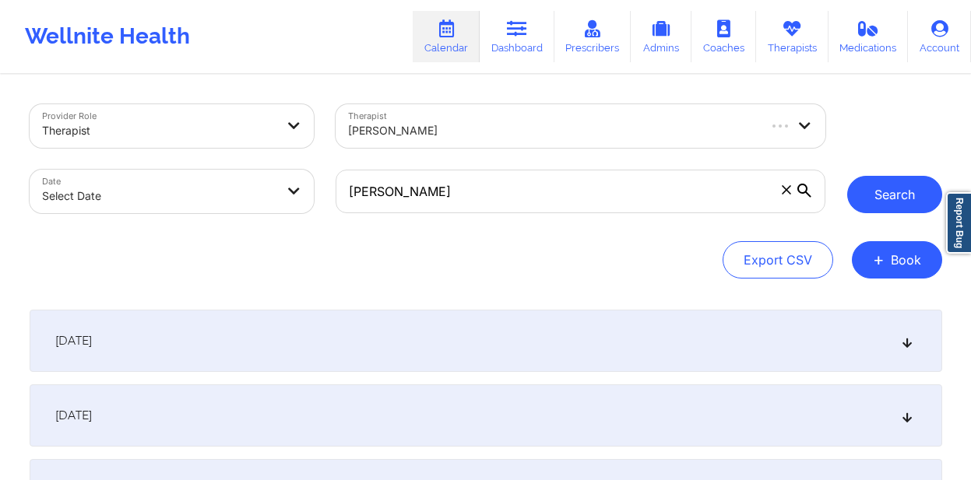
click at [909, 191] on button "Search" at bounding box center [894, 194] width 95 height 37
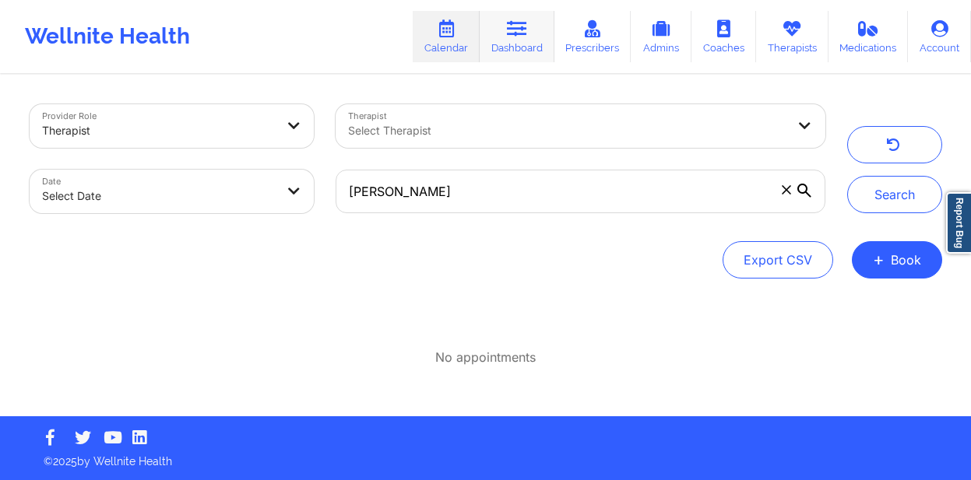
click at [507, 44] on link "Dashboard" at bounding box center [516, 36] width 75 height 51
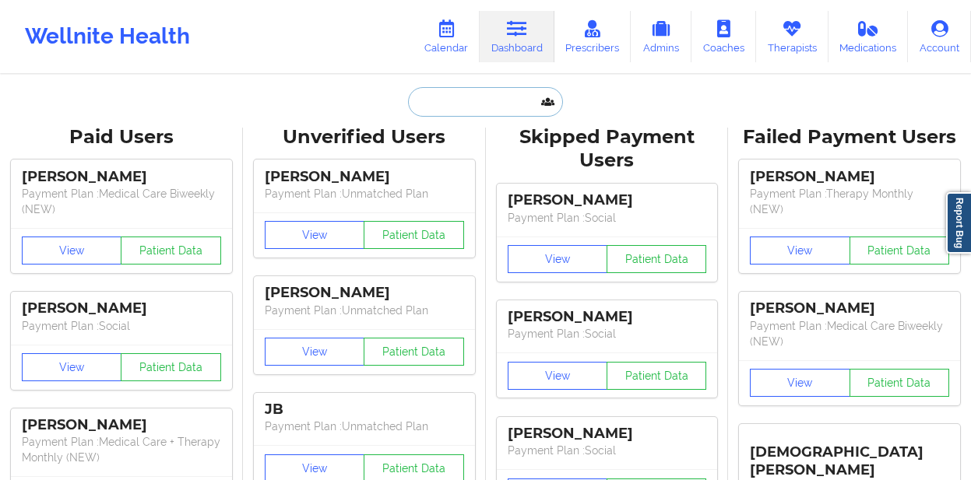
click at [462, 97] on input "text" at bounding box center [485, 102] width 154 height 30
paste input "[PERSON_NAME]"
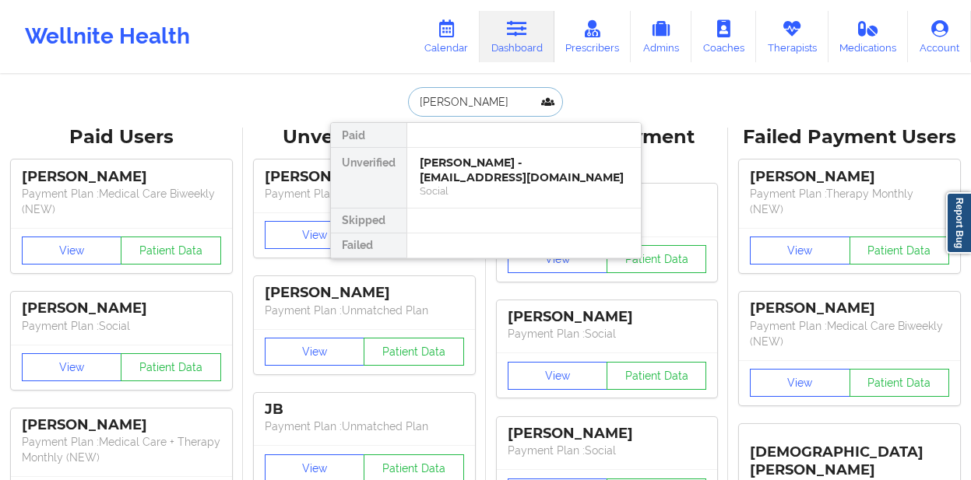
paste input "[PERSON_NAME]"
type input "[PERSON_NAME]"
click at [528, 170] on div "[PERSON_NAME] - [PERSON_NAME][EMAIL_ADDRESS][DOMAIN_NAME]" at bounding box center [523, 170] width 209 height 29
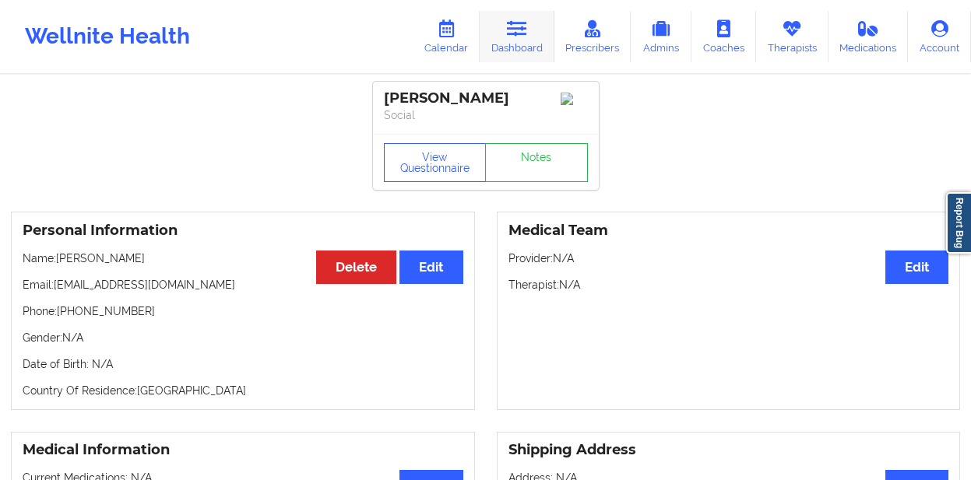
click at [517, 36] on icon at bounding box center [517, 28] width 20 height 17
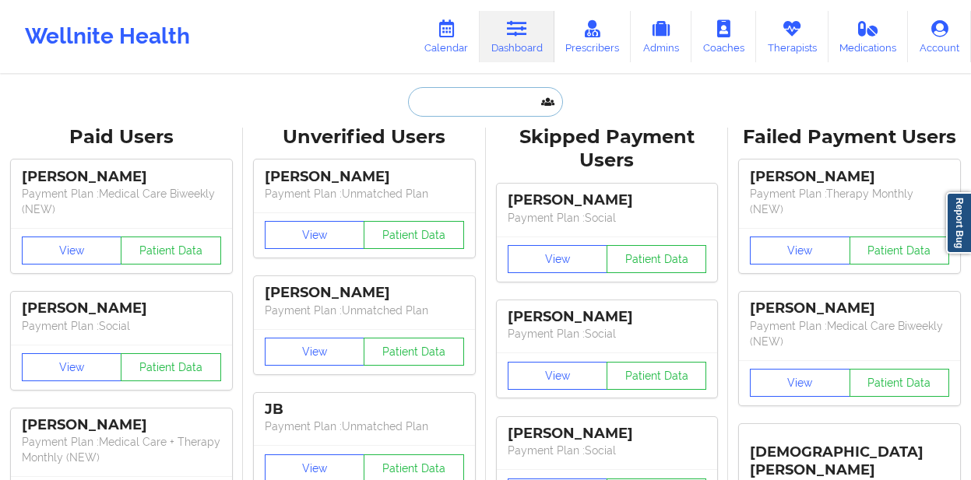
click at [433, 93] on input "text" at bounding box center [485, 102] width 154 height 30
paste input "[PERSON_NAME]"
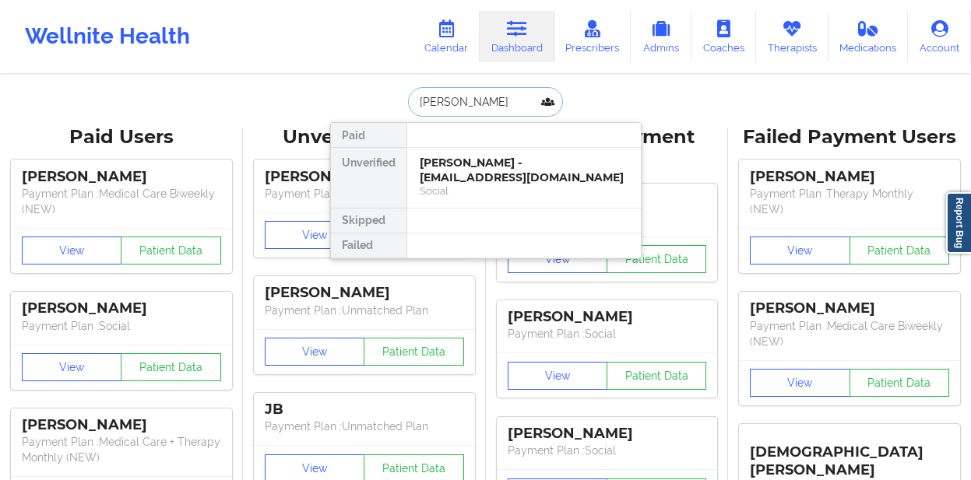
type input "[PERSON_NAME]"
